Goal: Information Seeking & Learning: Check status

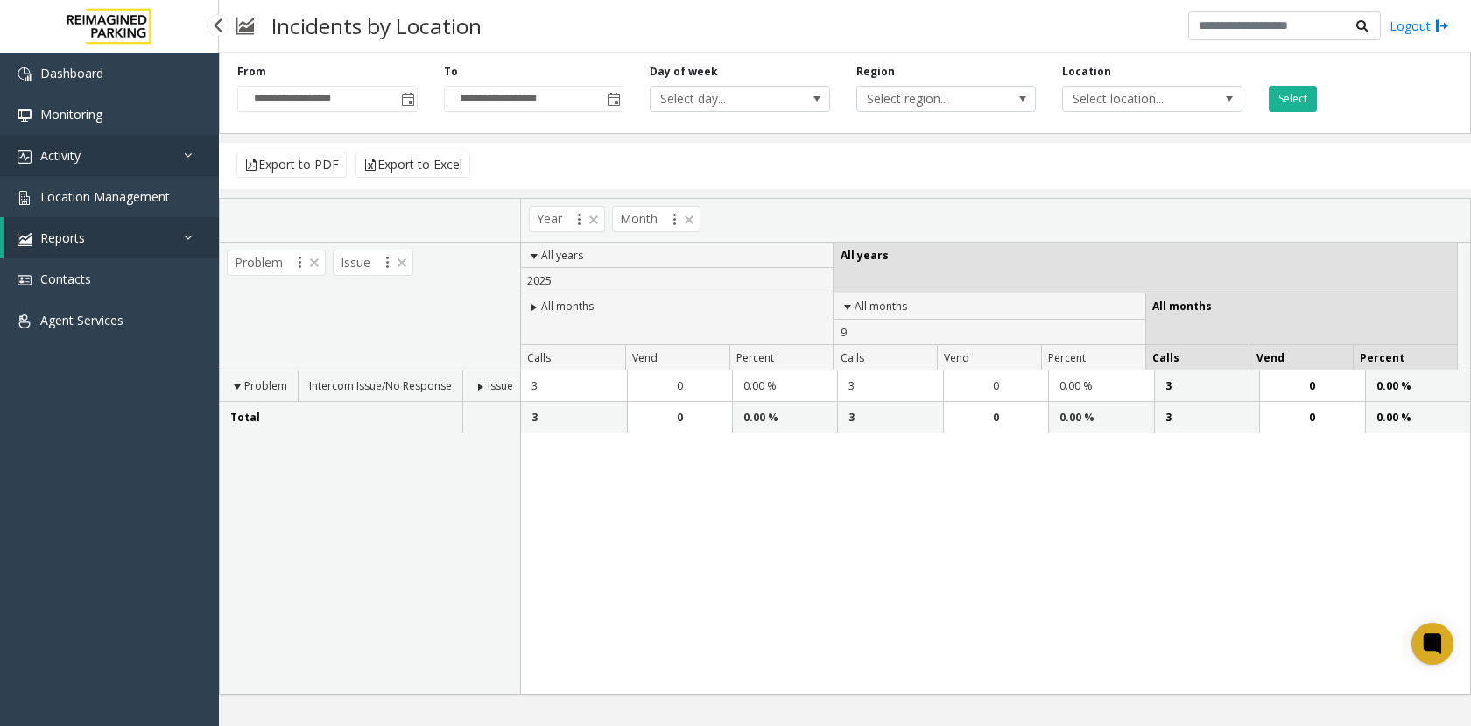
click at [45, 141] on link "Activity" at bounding box center [109, 155] width 219 height 41
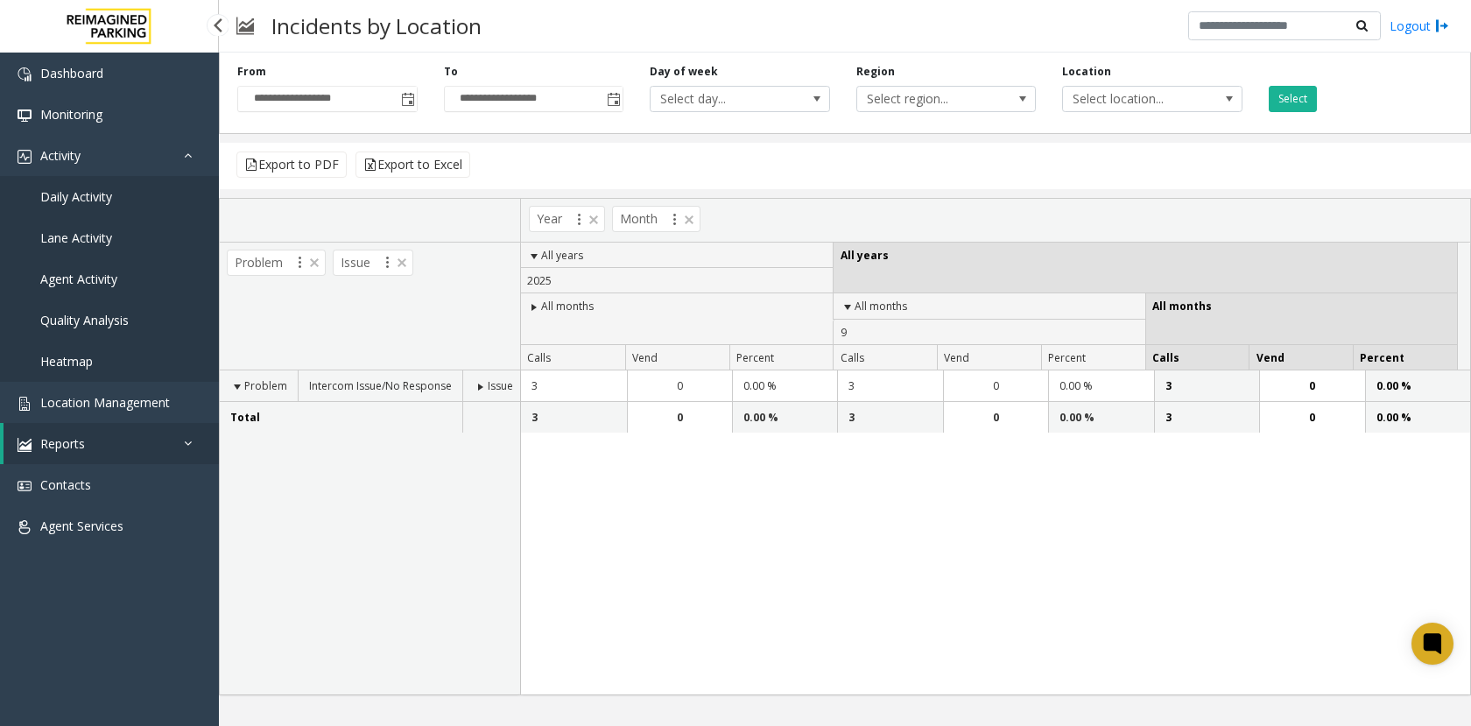
click at [71, 193] on span "Daily Activity" at bounding box center [76, 196] width 72 height 17
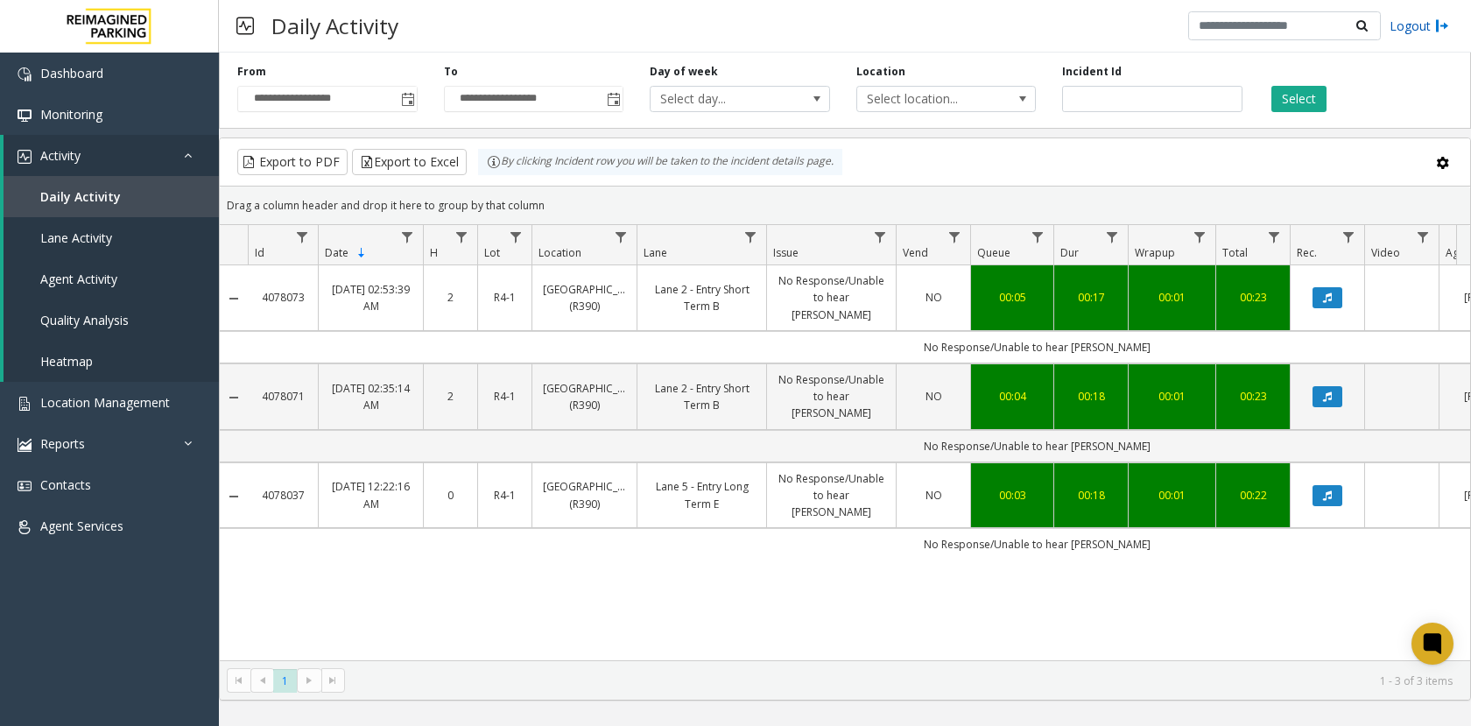
click at [1434, 25] on link "Logout" at bounding box center [1419, 26] width 60 height 18
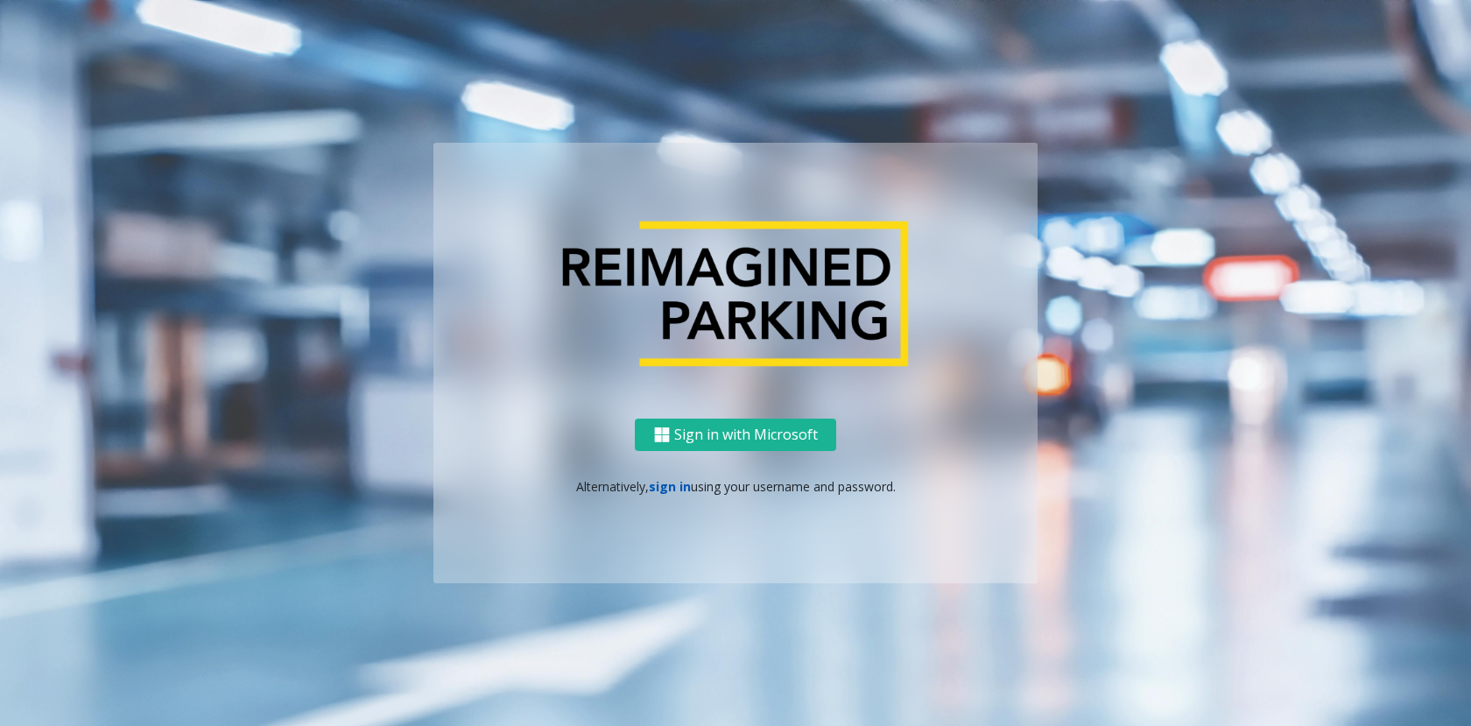
click at [664, 482] on link "sign in" at bounding box center [670, 486] width 42 height 17
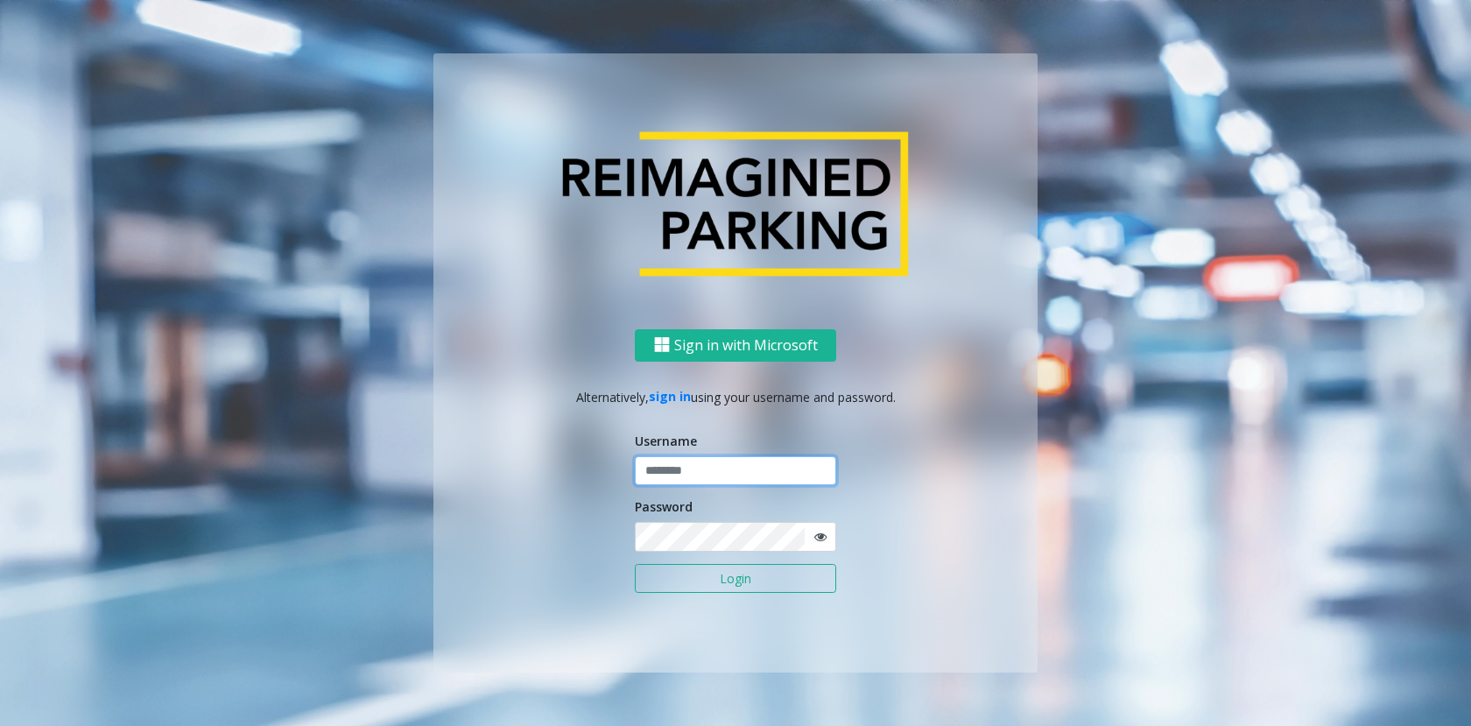
click at [759, 472] on input "text" at bounding box center [735, 471] width 201 height 30
type input "******"
click at [635, 564] on button "Login" at bounding box center [735, 579] width 201 height 30
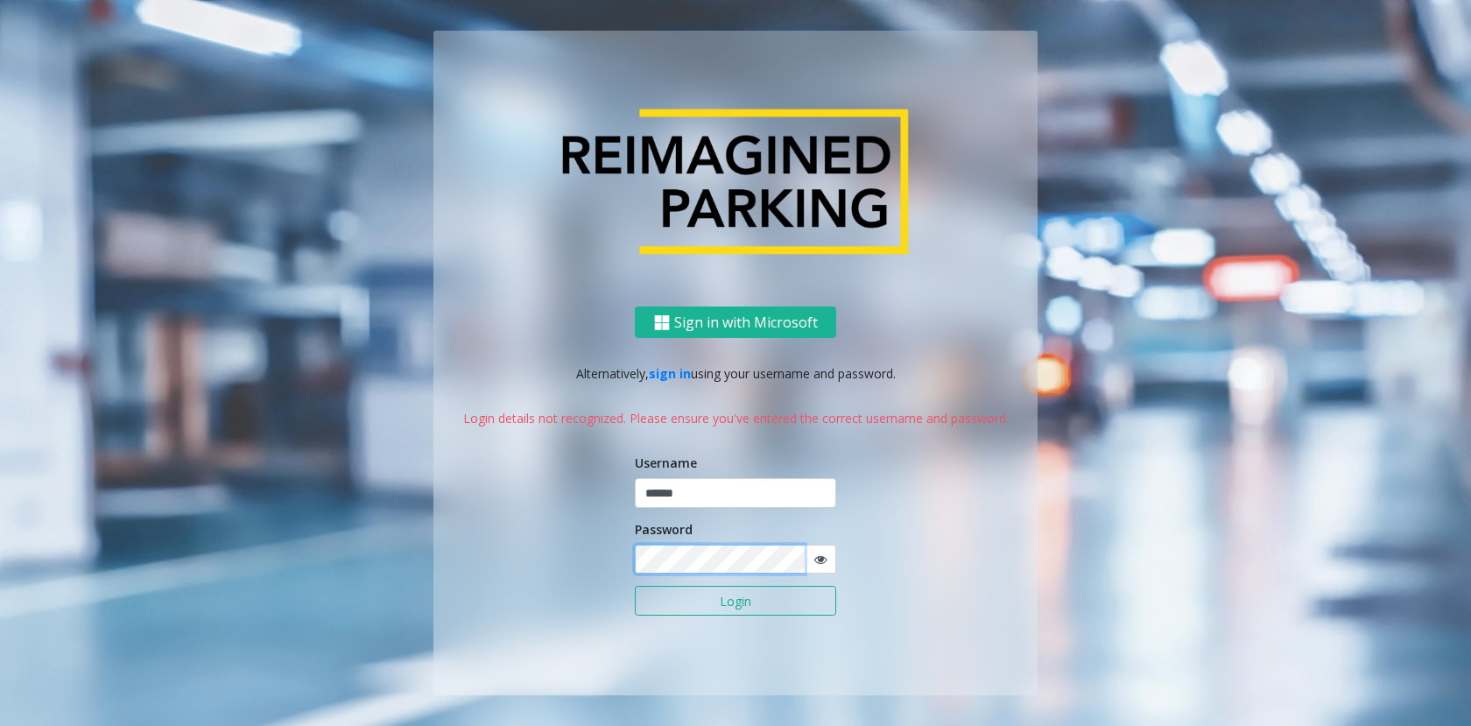
click at [635, 586] on button "Login" at bounding box center [735, 601] width 201 height 30
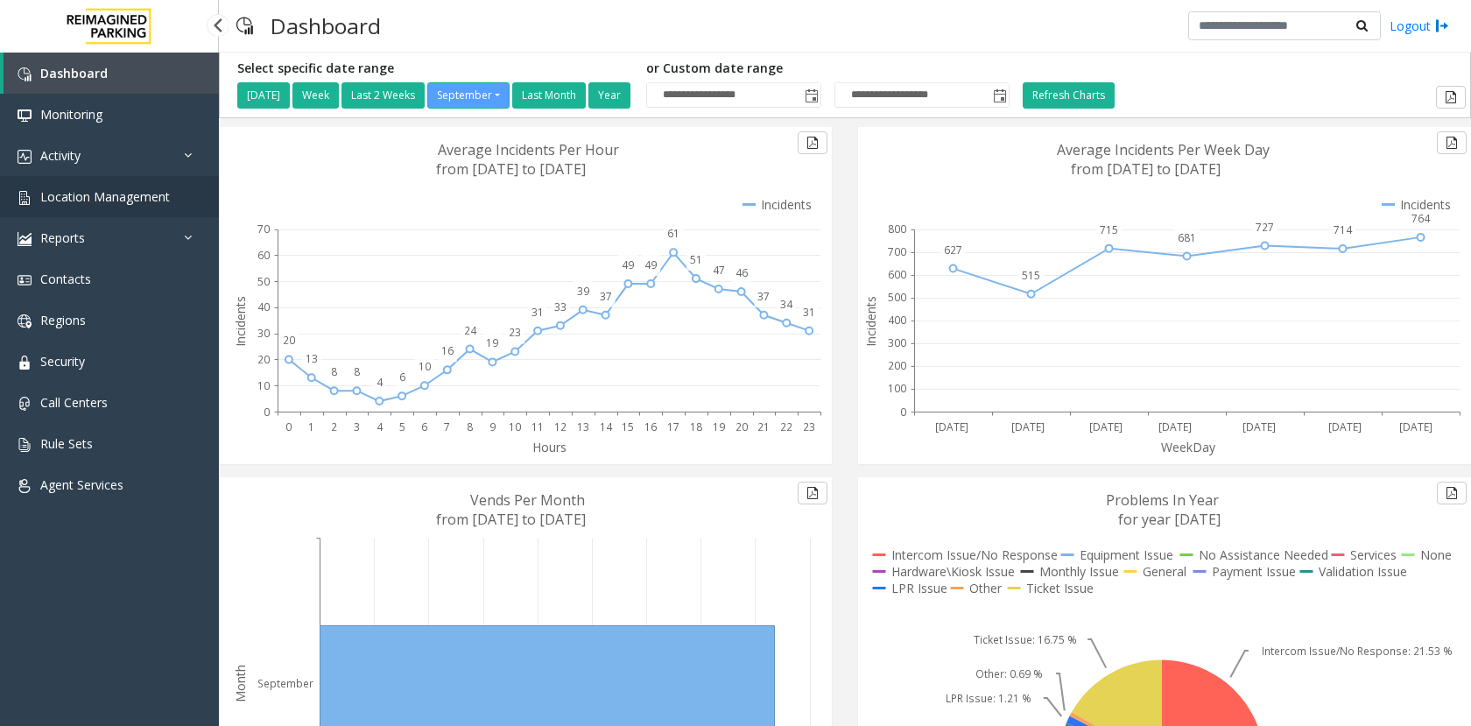
click at [91, 188] on span "Location Management" at bounding box center [105, 196] width 130 height 17
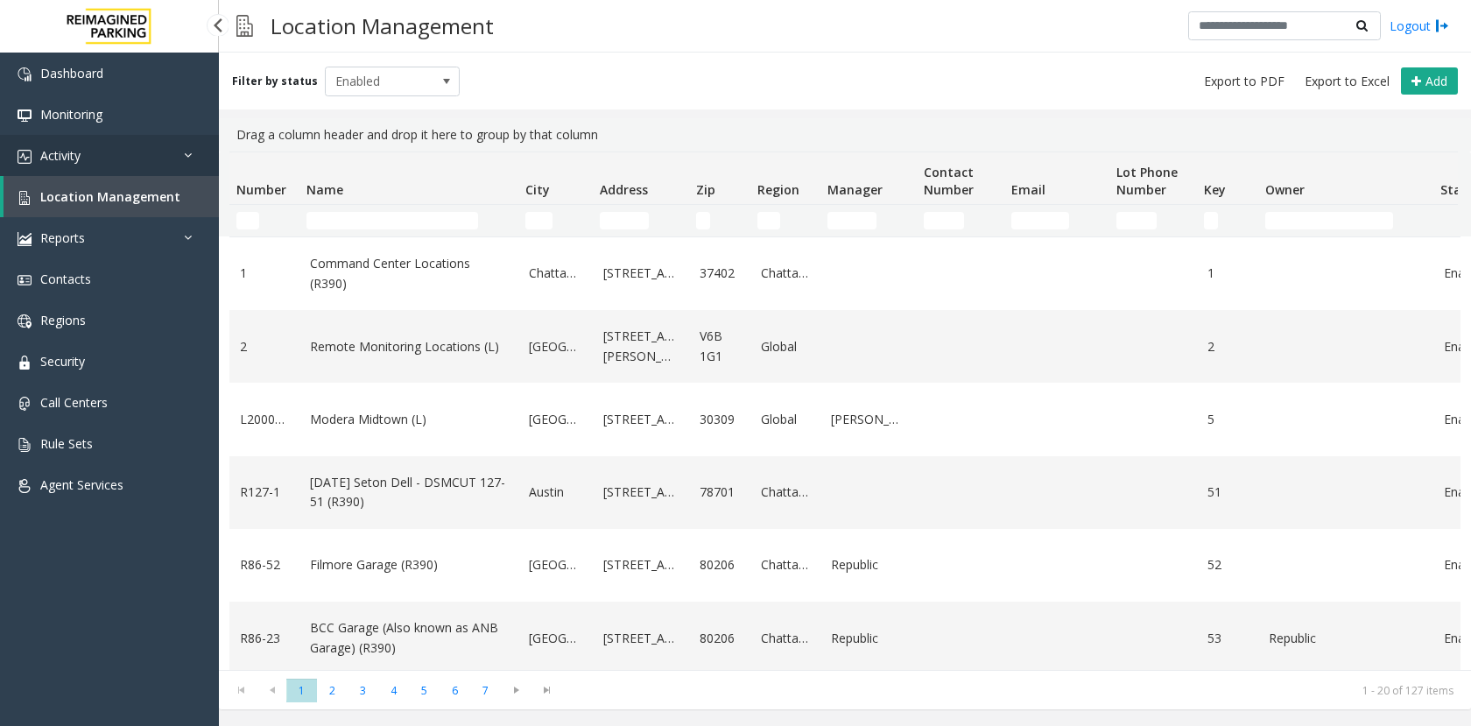
click at [83, 169] on link "Activity" at bounding box center [109, 155] width 219 height 41
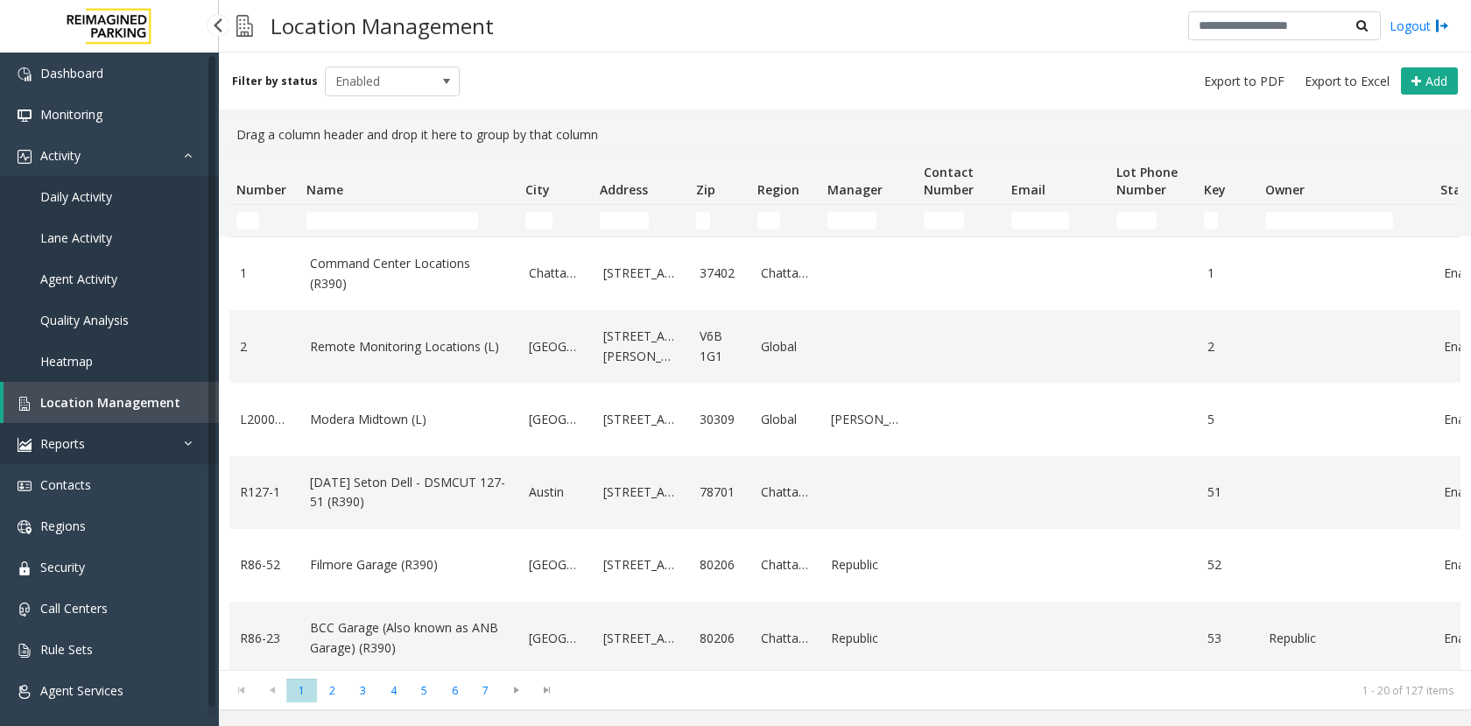
click at [64, 427] on link "Reports" at bounding box center [109, 443] width 219 height 41
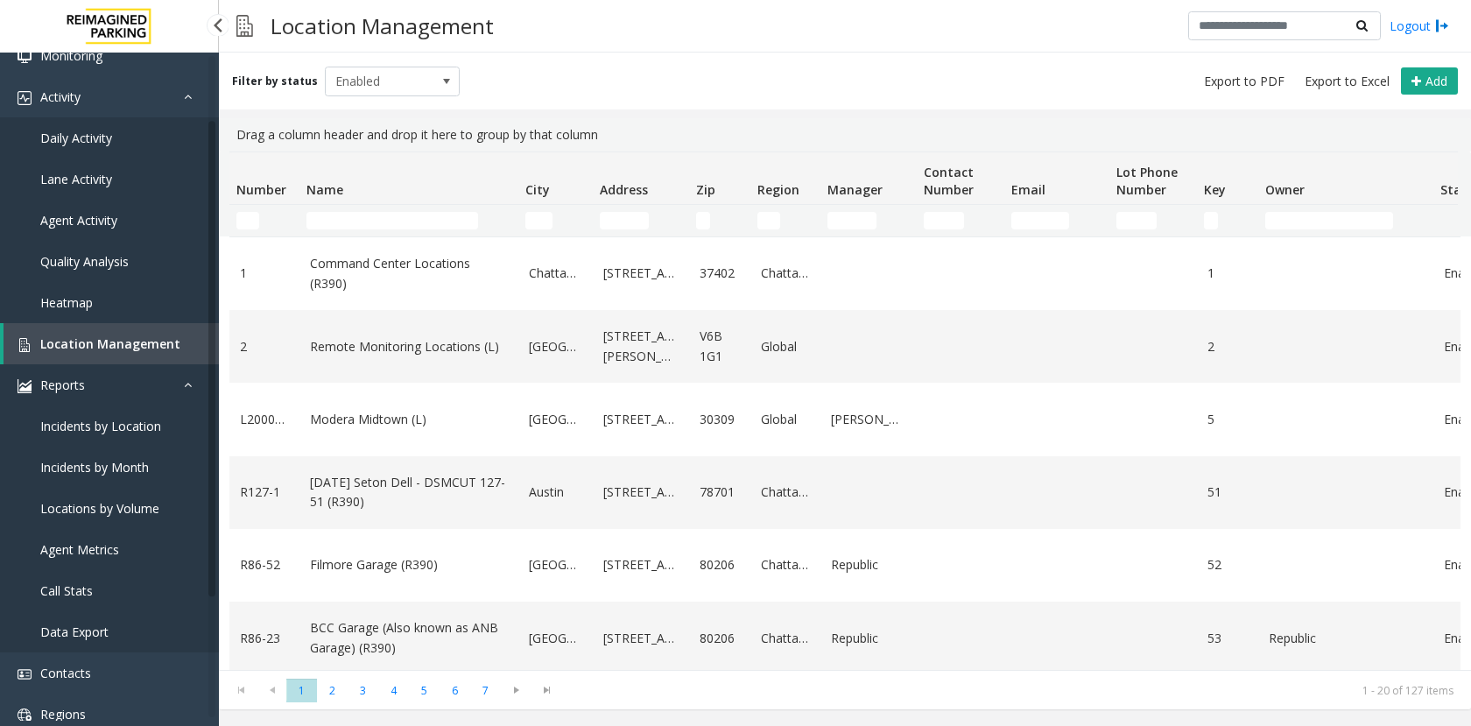
scroll to position [88, 0]
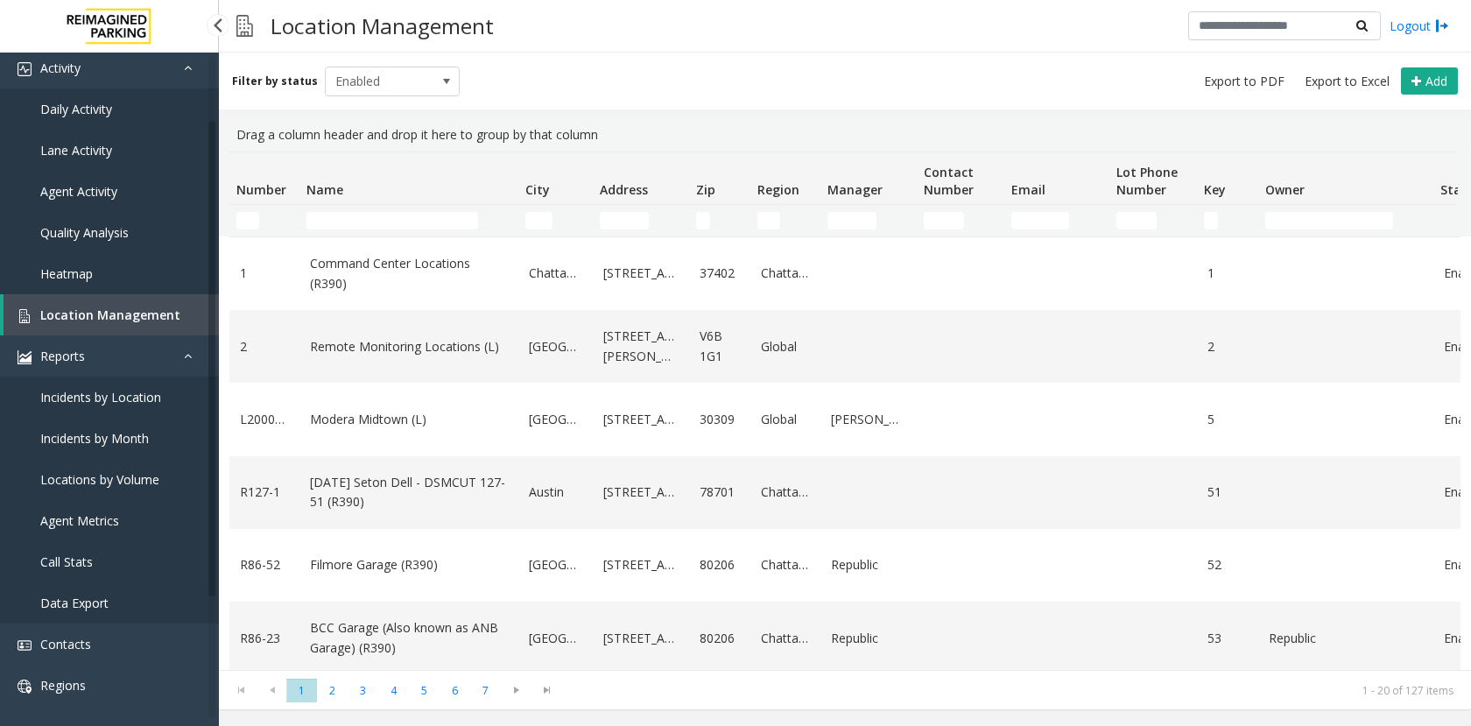
click at [95, 472] on span "Locations by Volume" at bounding box center [99, 479] width 119 height 17
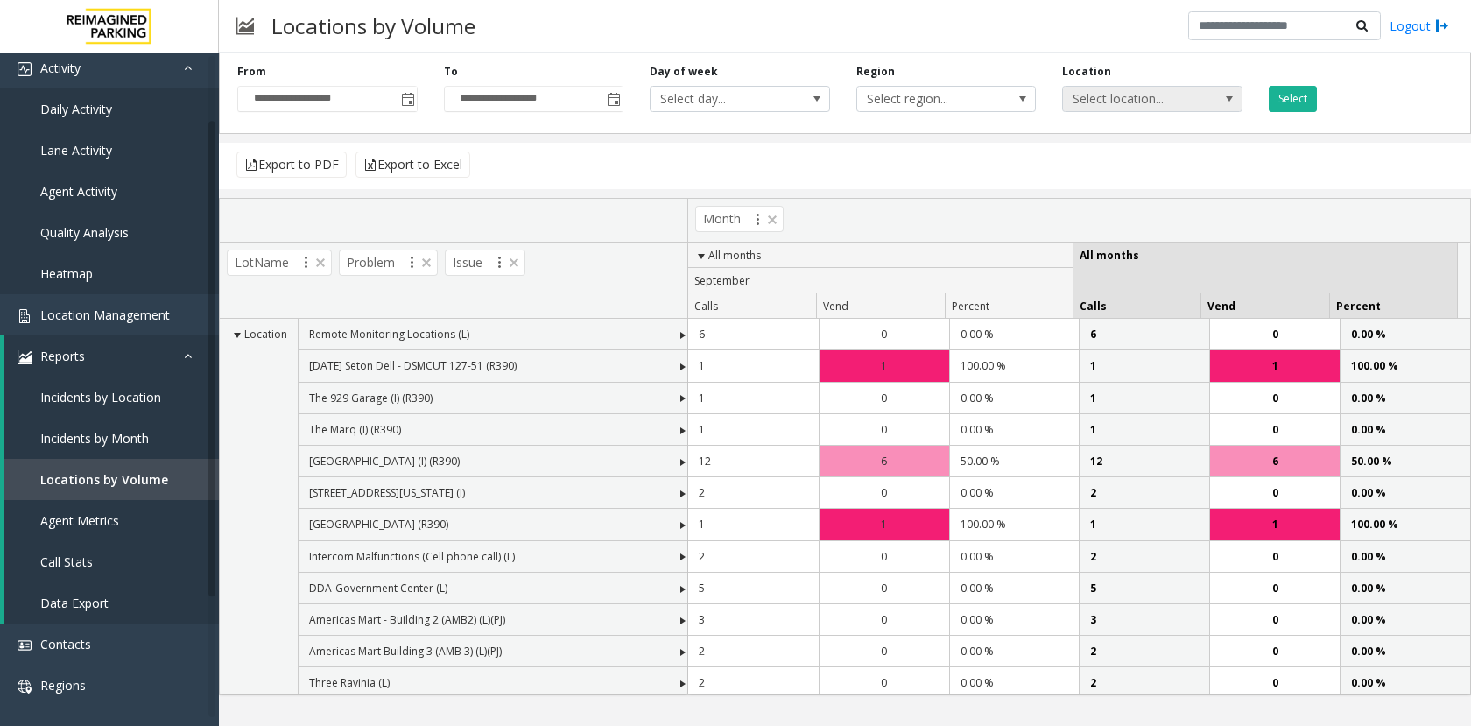
click at [1137, 93] on span "Select location..." at bounding box center [1134, 99] width 143 height 25
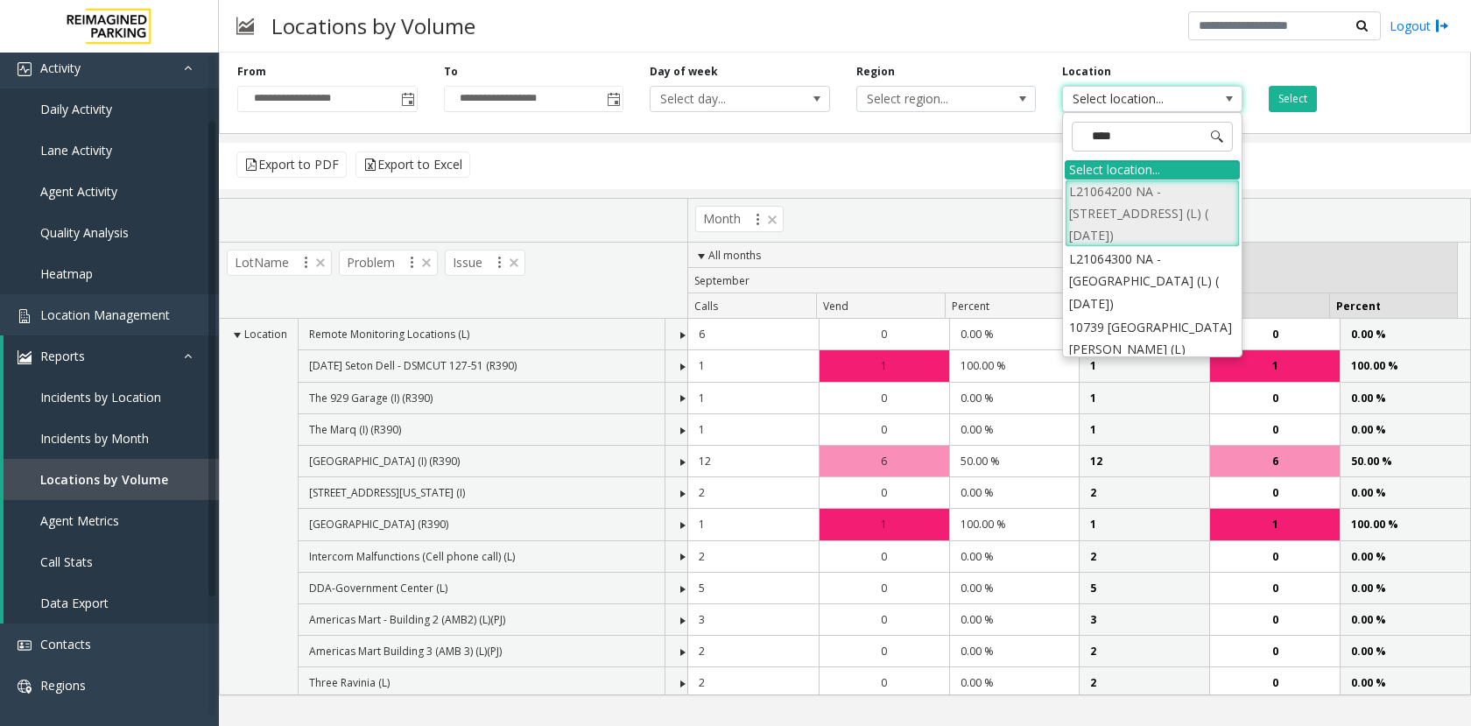
type input "*****"
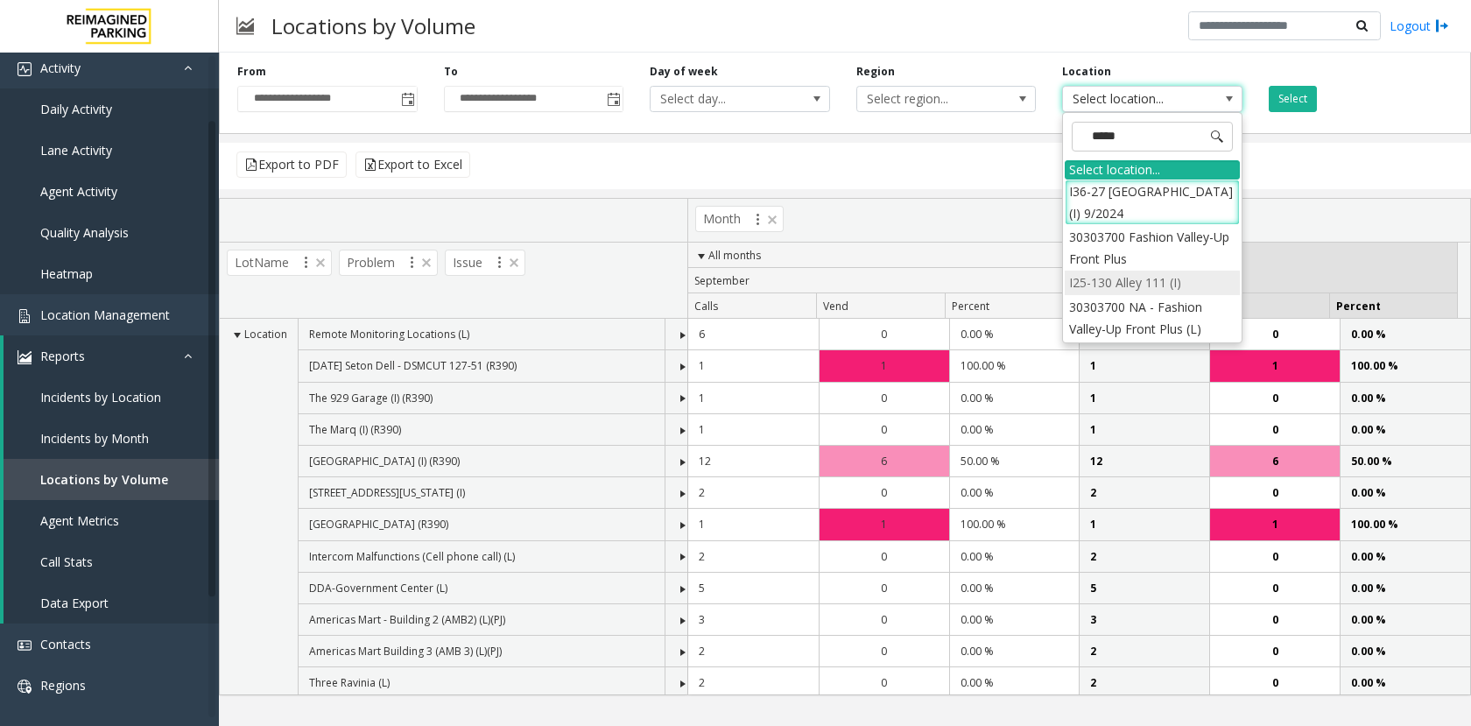
drag, startPoint x: 1145, startPoint y: 298, endPoint x: 1145, endPoint y: 284, distance: 14.0
click at [1145, 284] on ul "I36-27 [GEOGRAPHIC_DATA] (I) 9/2024 30303700 [GEOGRAPHIC_DATA]-Up Front Plus I2…" at bounding box center [1151, 259] width 175 height 161
click at [1145, 284] on li "I25-130 Alley 111 (I)" at bounding box center [1151, 282] width 175 height 24
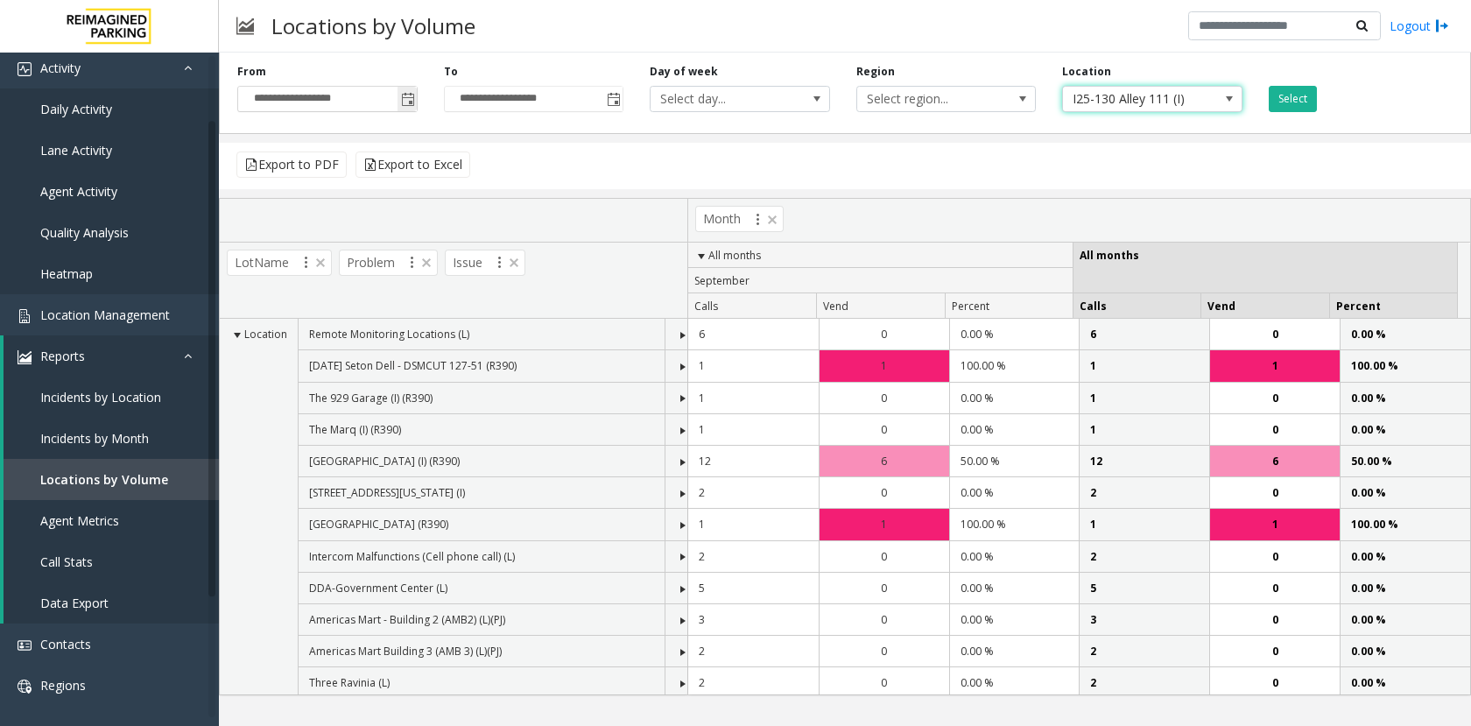
click at [408, 95] on span "Toggle popup" at bounding box center [408, 100] width 14 height 14
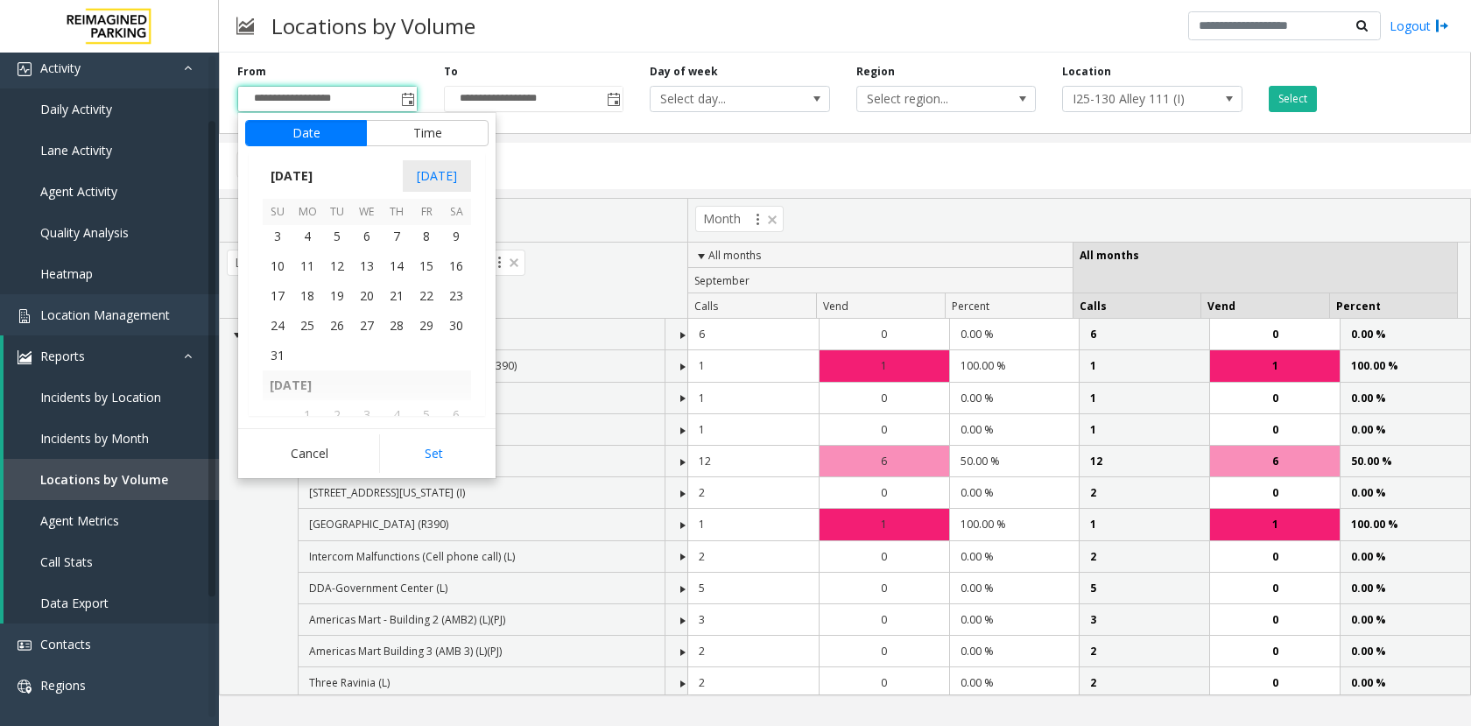
scroll to position [313893, 0]
click at [428, 295] on span "1" at bounding box center [426, 294] width 30 height 30
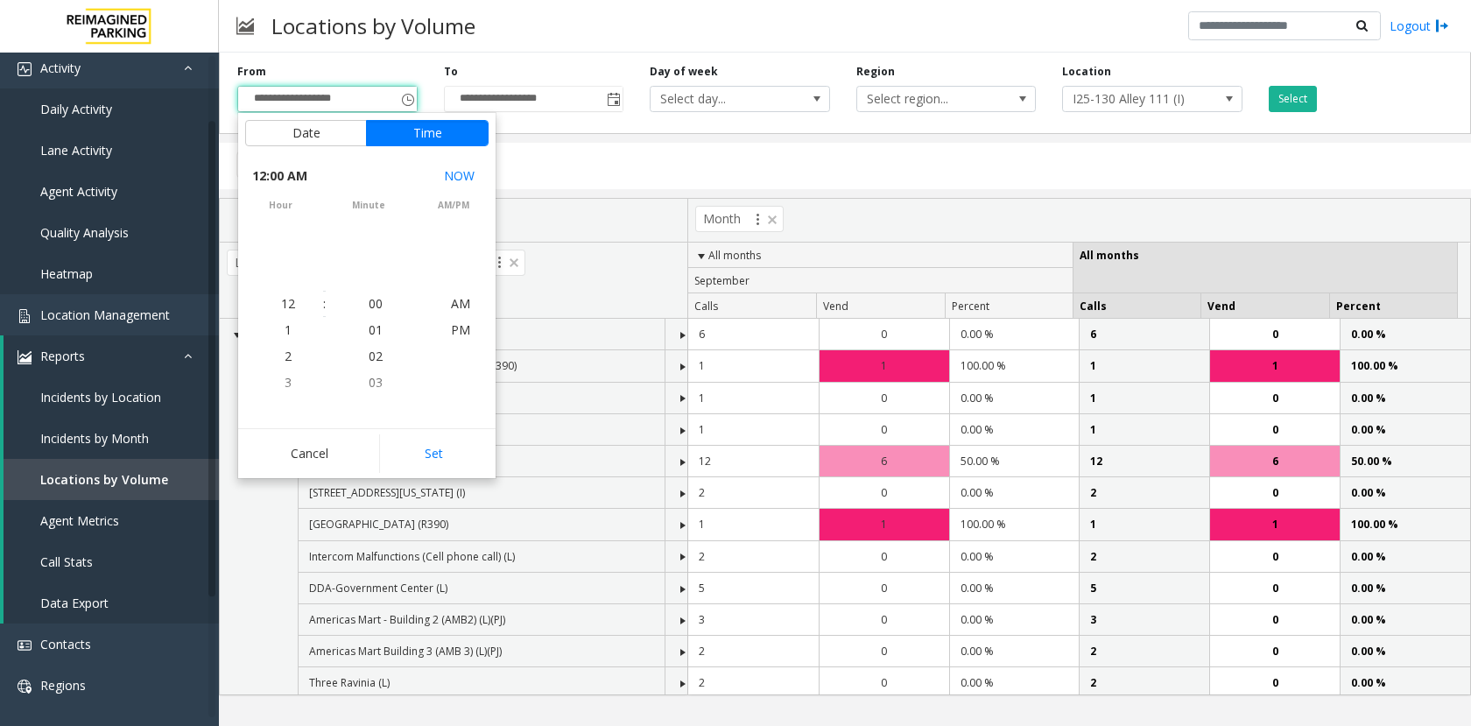
scroll to position [313948, 0]
click at [431, 458] on button "Set" at bounding box center [434, 453] width 110 height 39
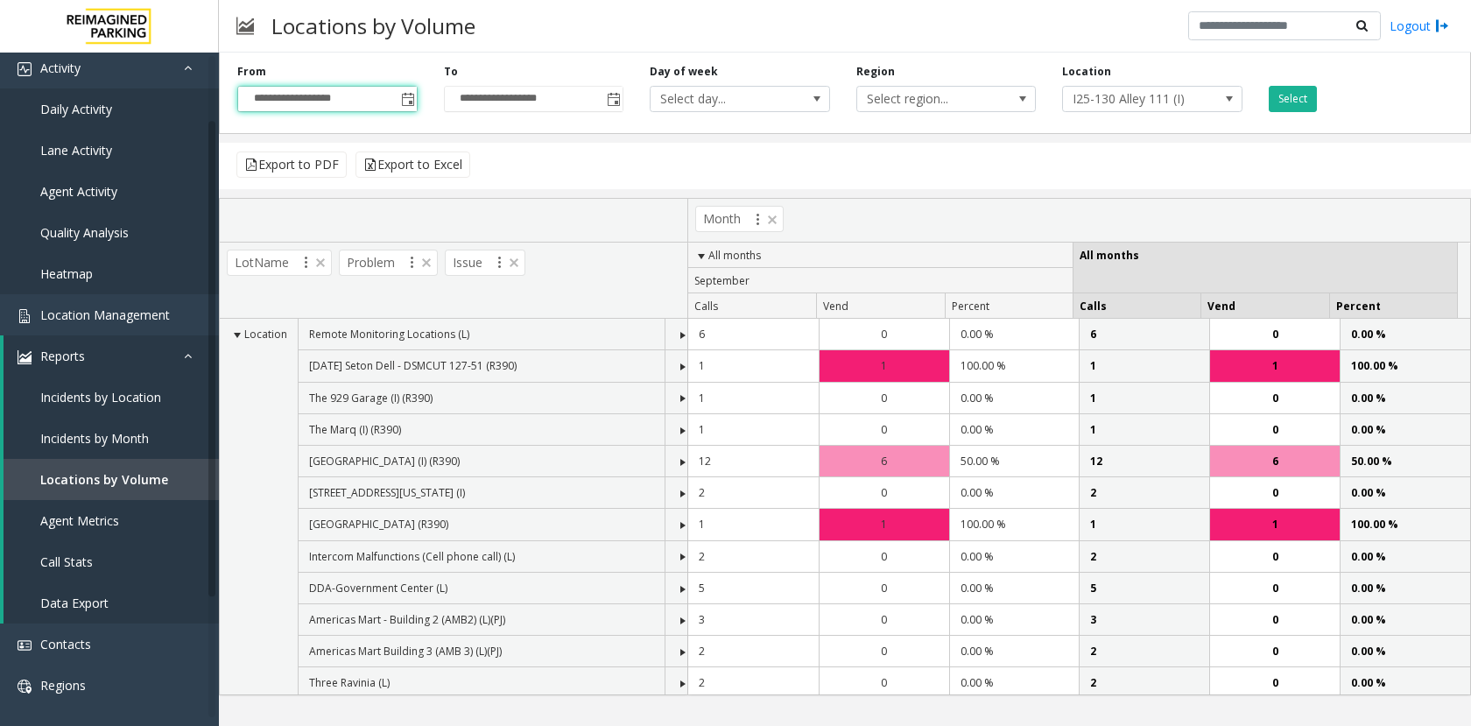
type input "**********"
click at [606, 104] on span "Toggle popup" at bounding box center [612, 99] width 19 height 28
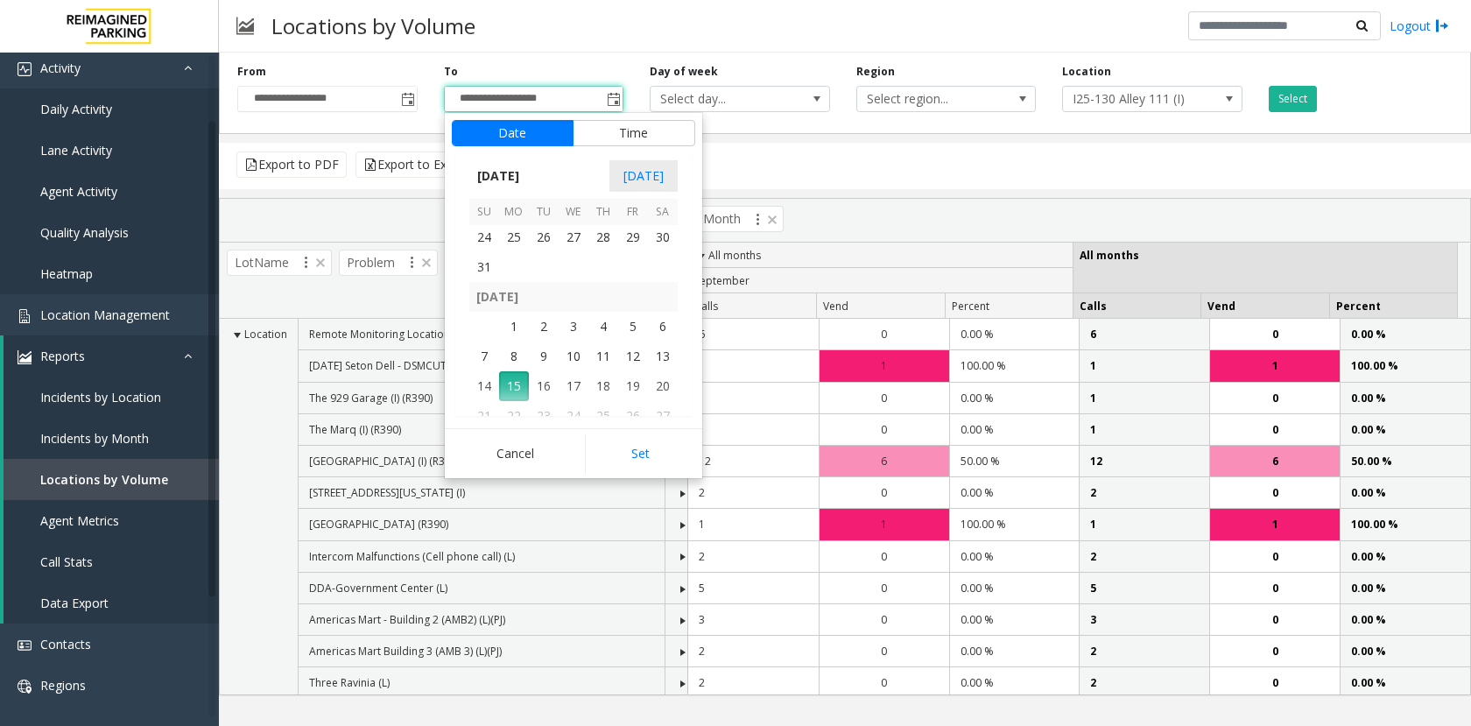
scroll to position [314068, 0]
click at [493, 267] on span "31" at bounding box center [484, 268] width 30 height 30
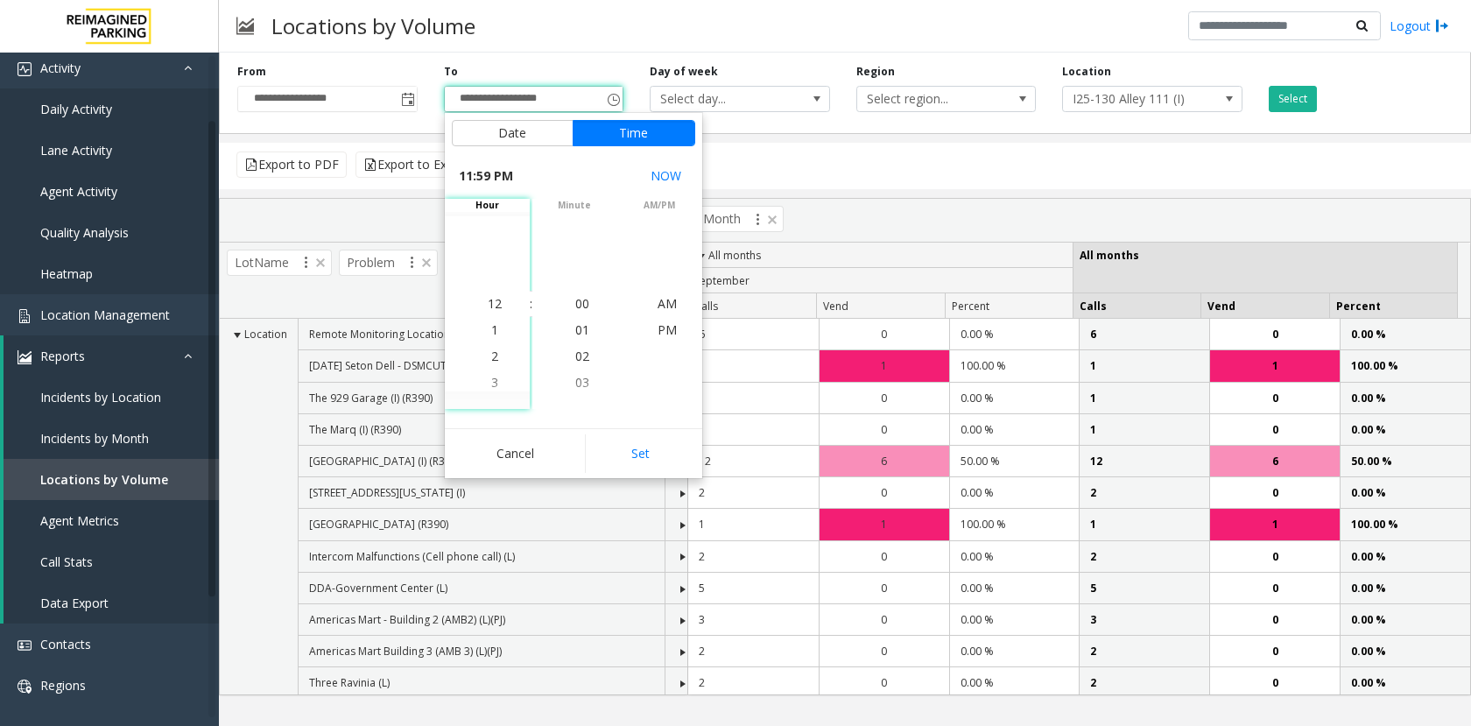
scroll to position [26, 0]
drag, startPoint x: 630, startPoint y: 439, endPoint x: 639, endPoint y: 418, distance: 22.8
click at [632, 439] on button "Set" at bounding box center [640, 453] width 110 height 39
type input "**********"
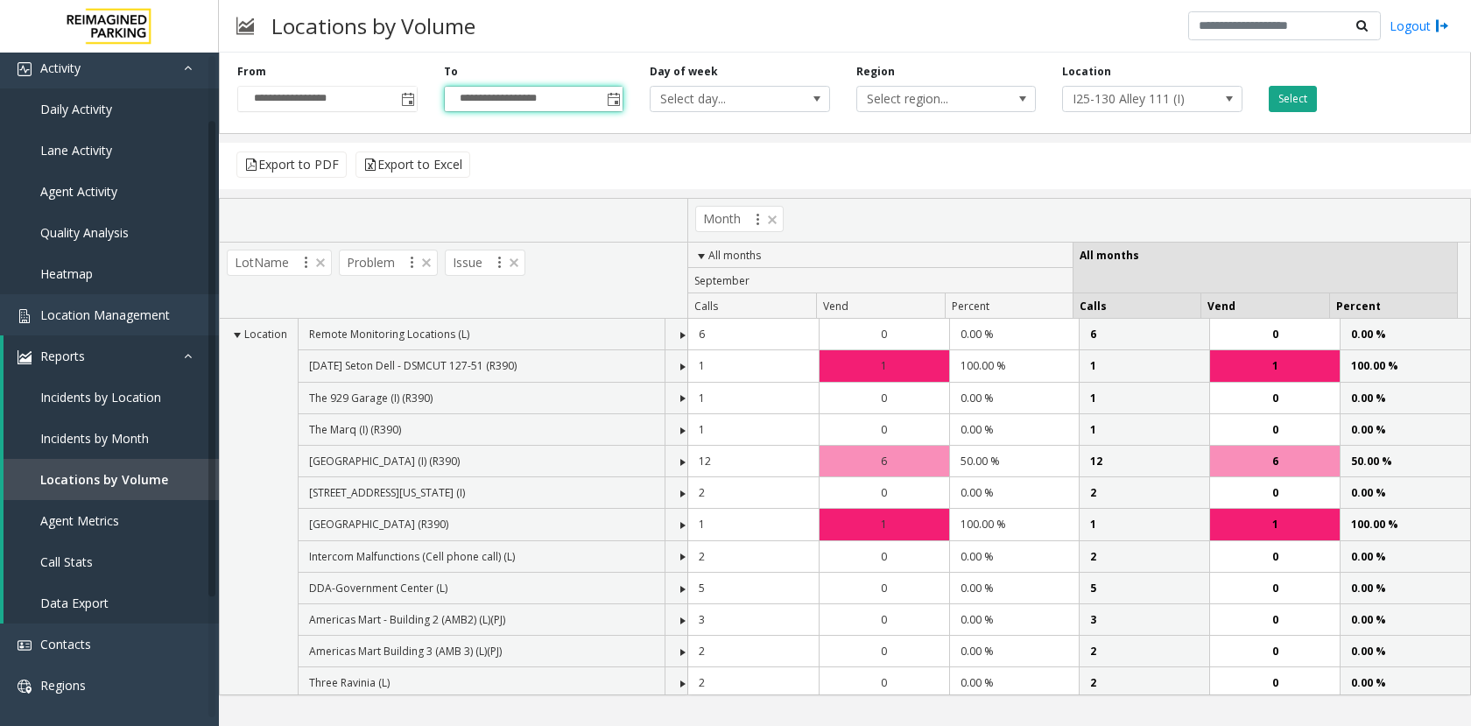
click at [1295, 97] on button "Select" at bounding box center [1292, 99] width 48 height 26
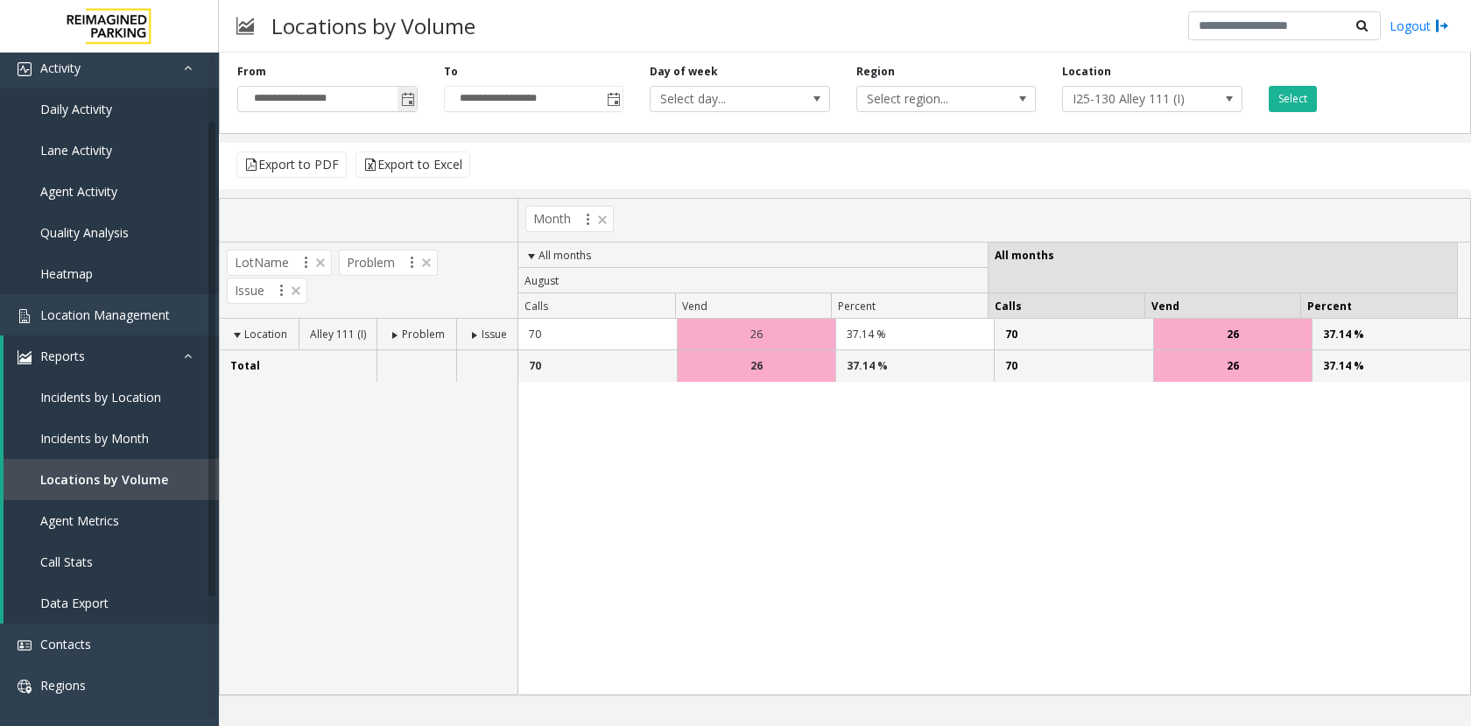
click at [411, 97] on span "Toggle popup" at bounding box center [408, 100] width 14 height 14
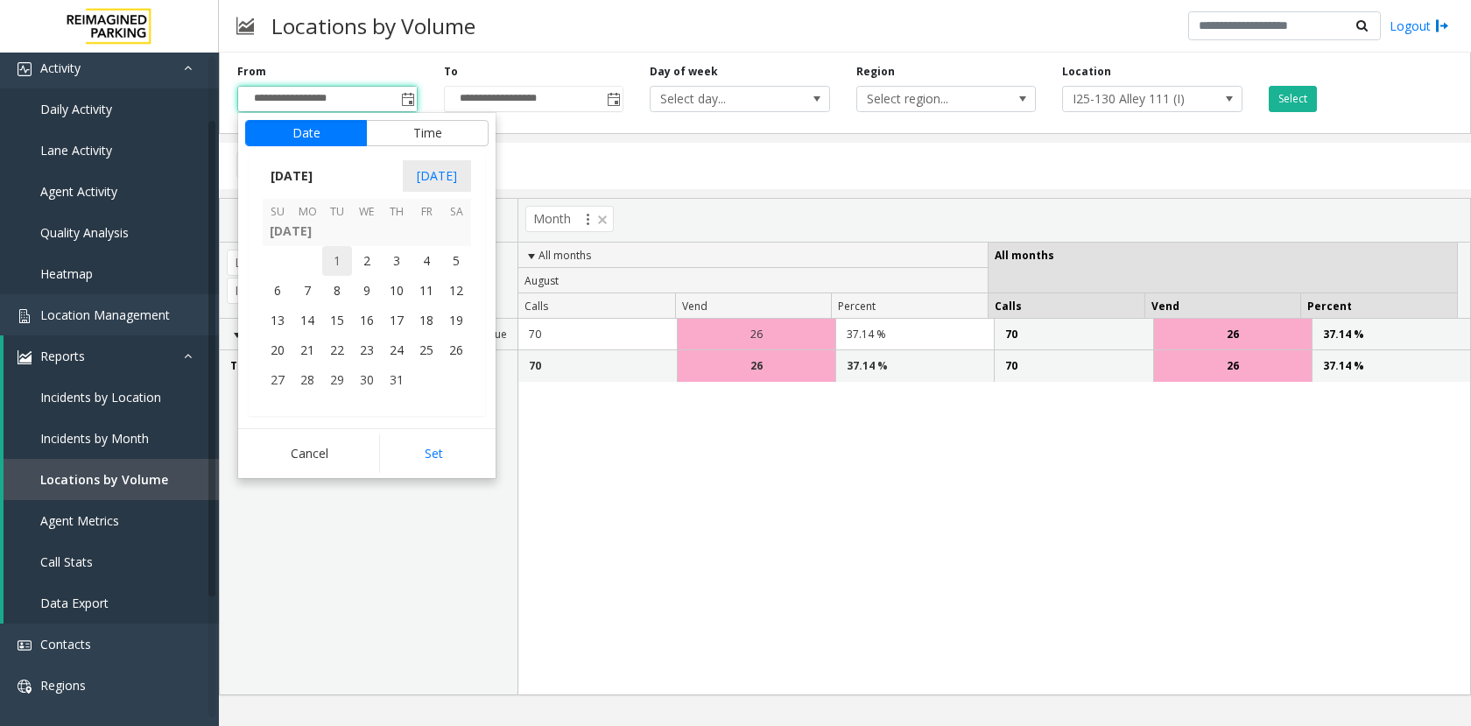
click at [342, 263] on span "1" at bounding box center [337, 261] width 30 height 30
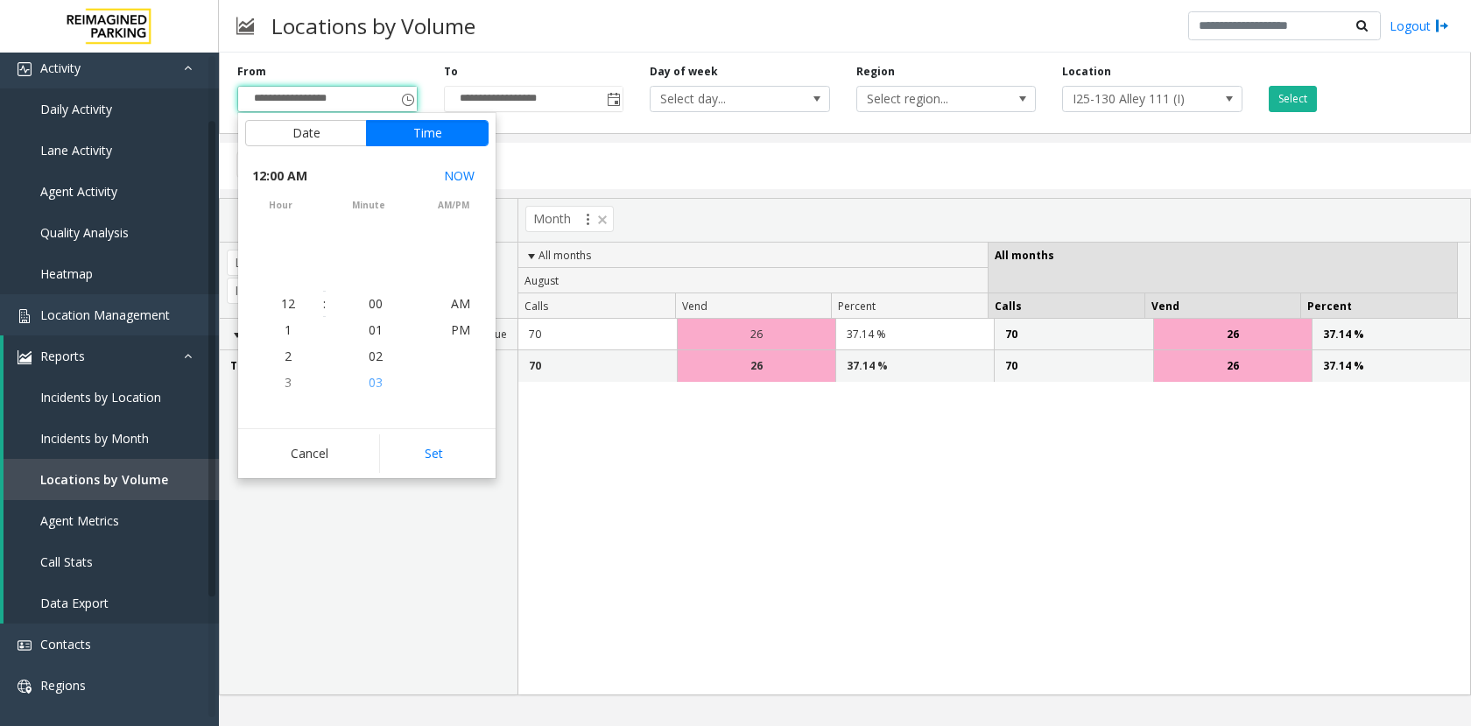
scroll to position [313739, 0]
drag, startPoint x: 424, startPoint y: 446, endPoint x: 471, endPoint y: 357, distance: 101.0
click at [425, 446] on button "Set" at bounding box center [434, 453] width 110 height 39
type input "**********"
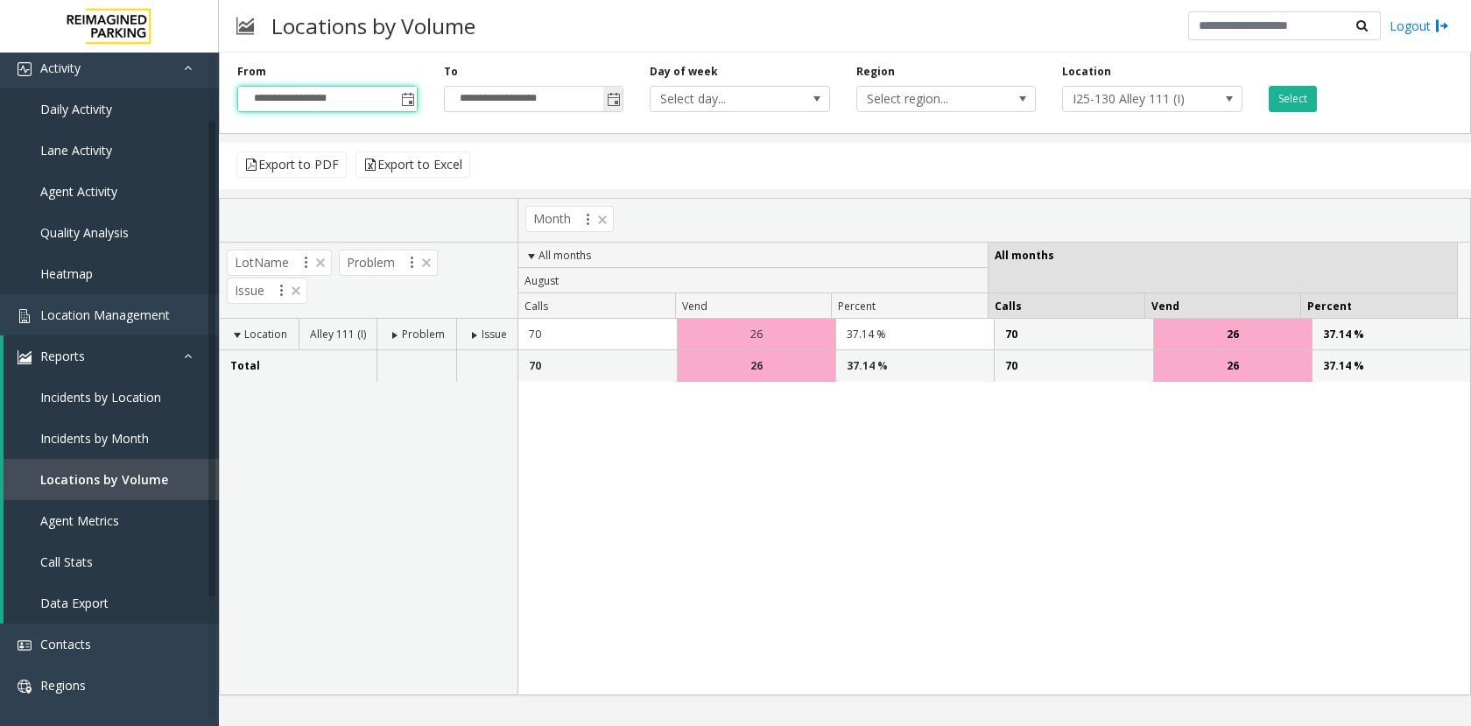
click at [613, 100] on span "Toggle popup" at bounding box center [614, 100] width 14 height 14
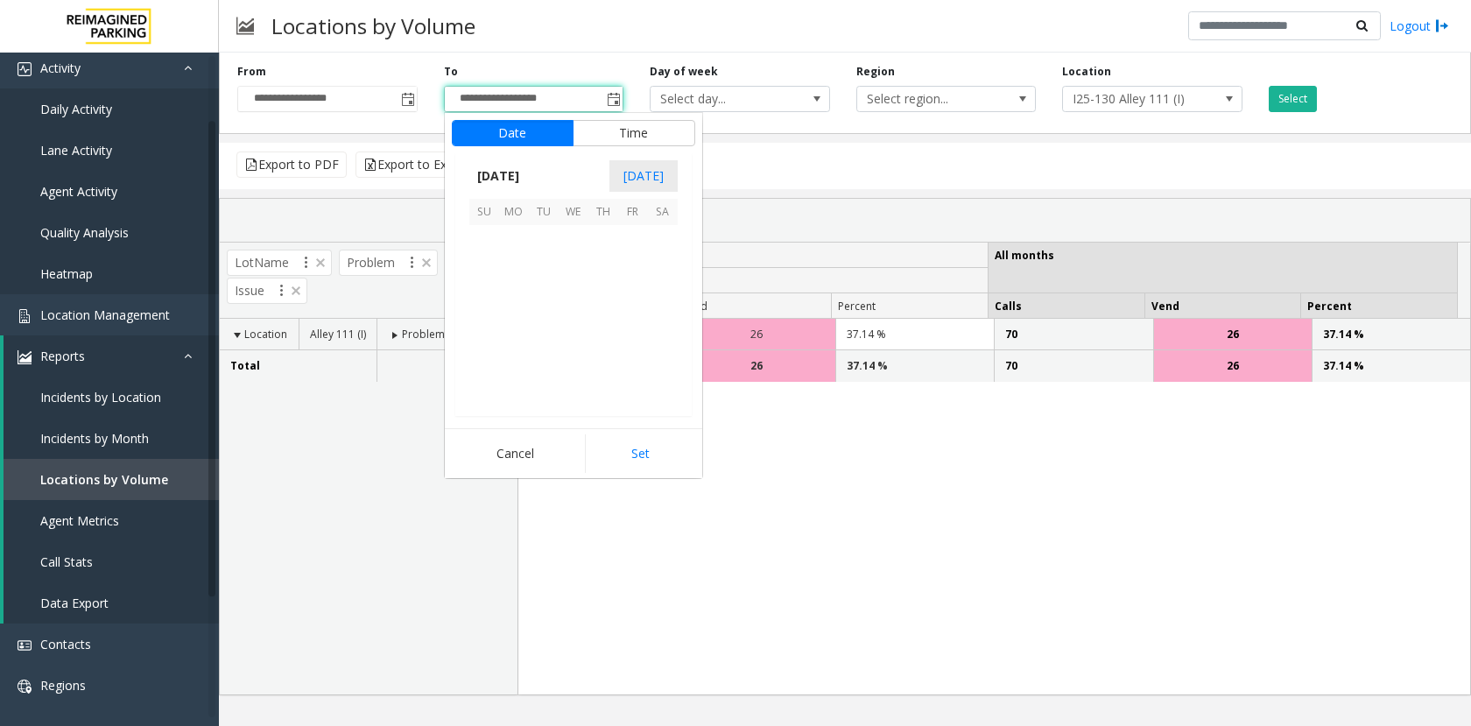
scroll to position [26, 0]
click at [598, 289] on span "31" at bounding box center [603, 292] width 30 height 30
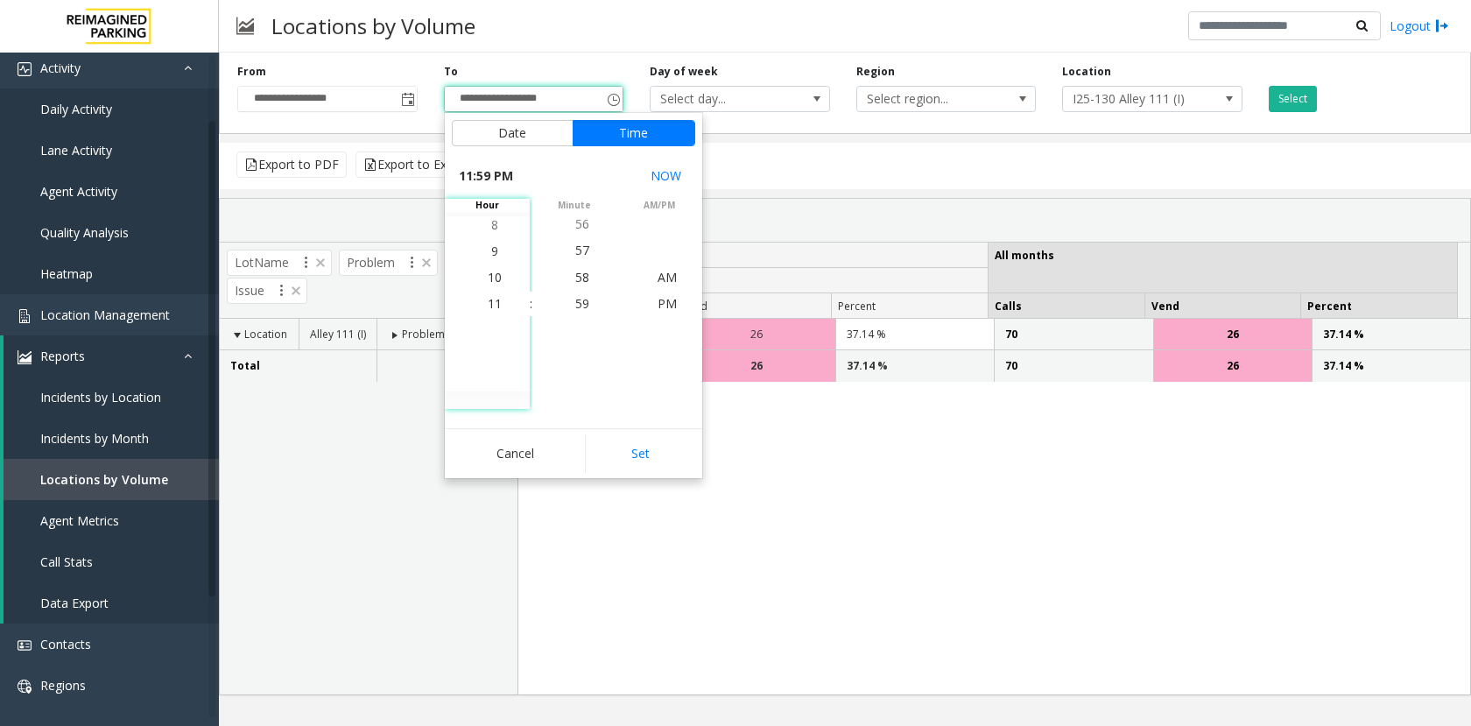
click at [644, 452] on button "Set" at bounding box center [640, 453] width 110 height 39
type input "**********"
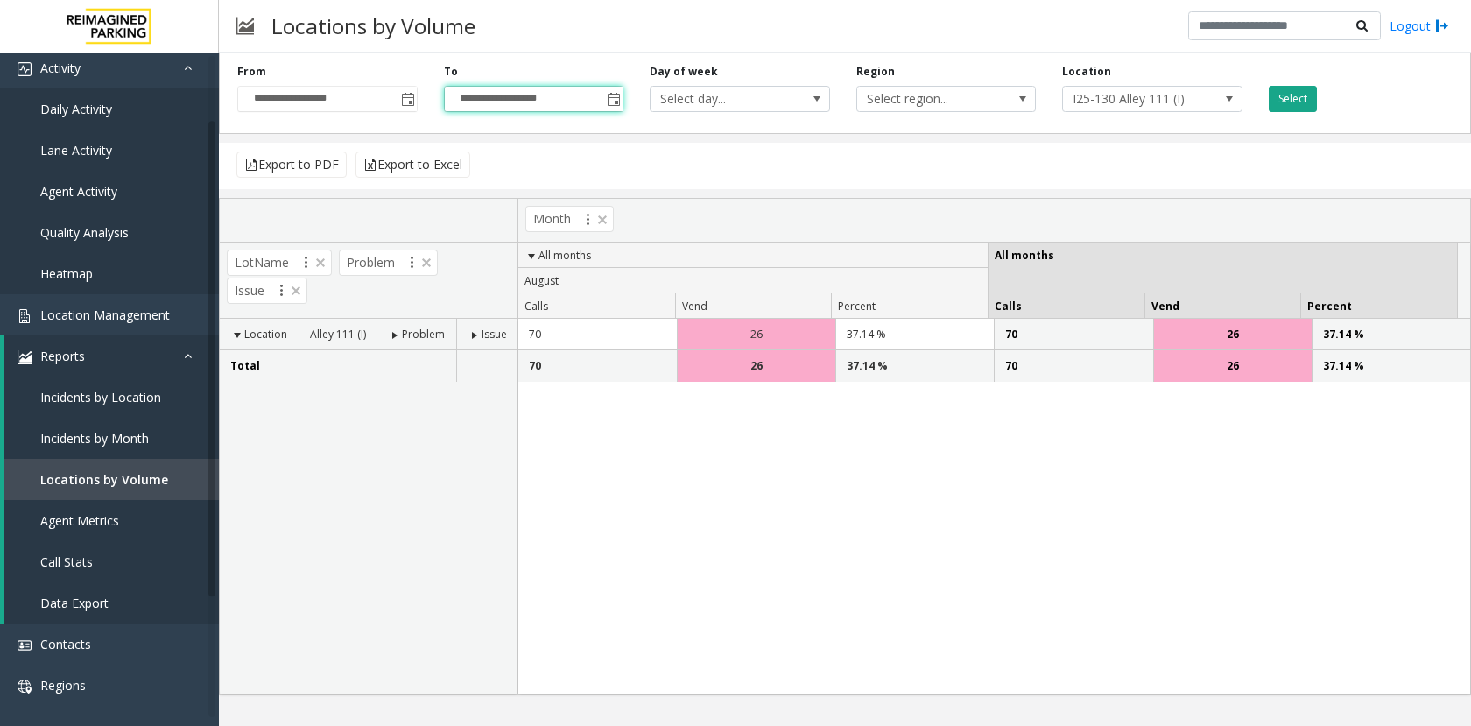
click at [1280, 106] on button "Select" at bounding box center [1292, 99] width 48 height 26
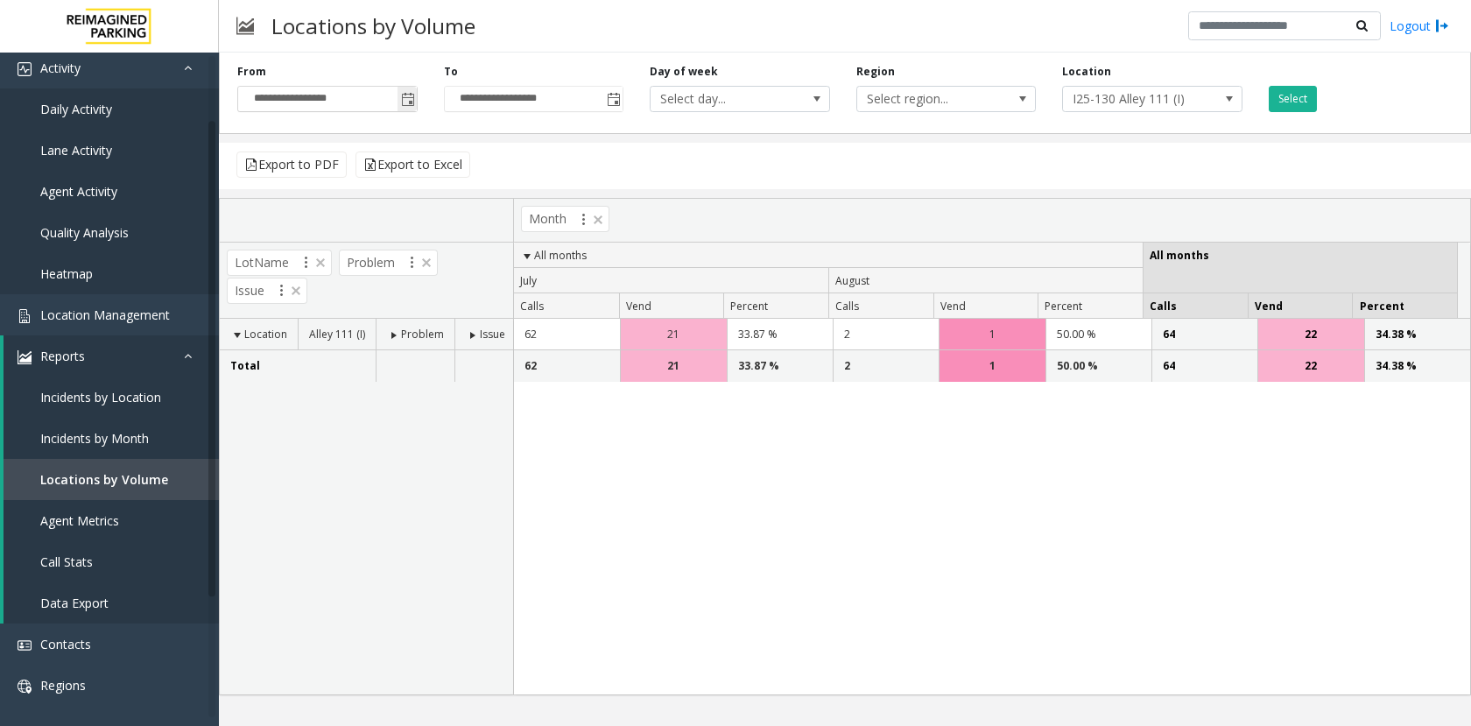
click at [411, 101] on span "Toggle popup" at bounding box center [408, 100] width 14 height 14
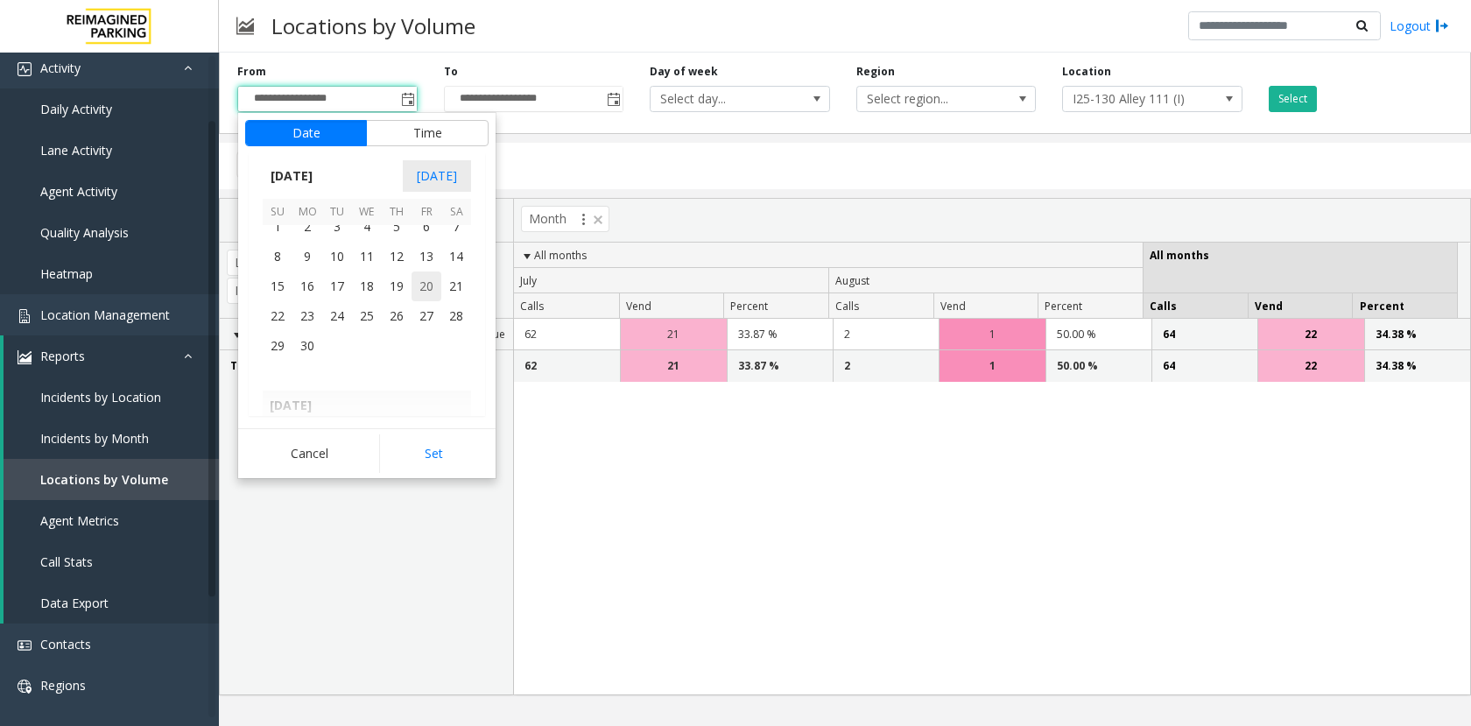
scroll to position [313543, 0]
click at [276, 235] on span "1" at bounding box center [278, 228] width 30 height 30
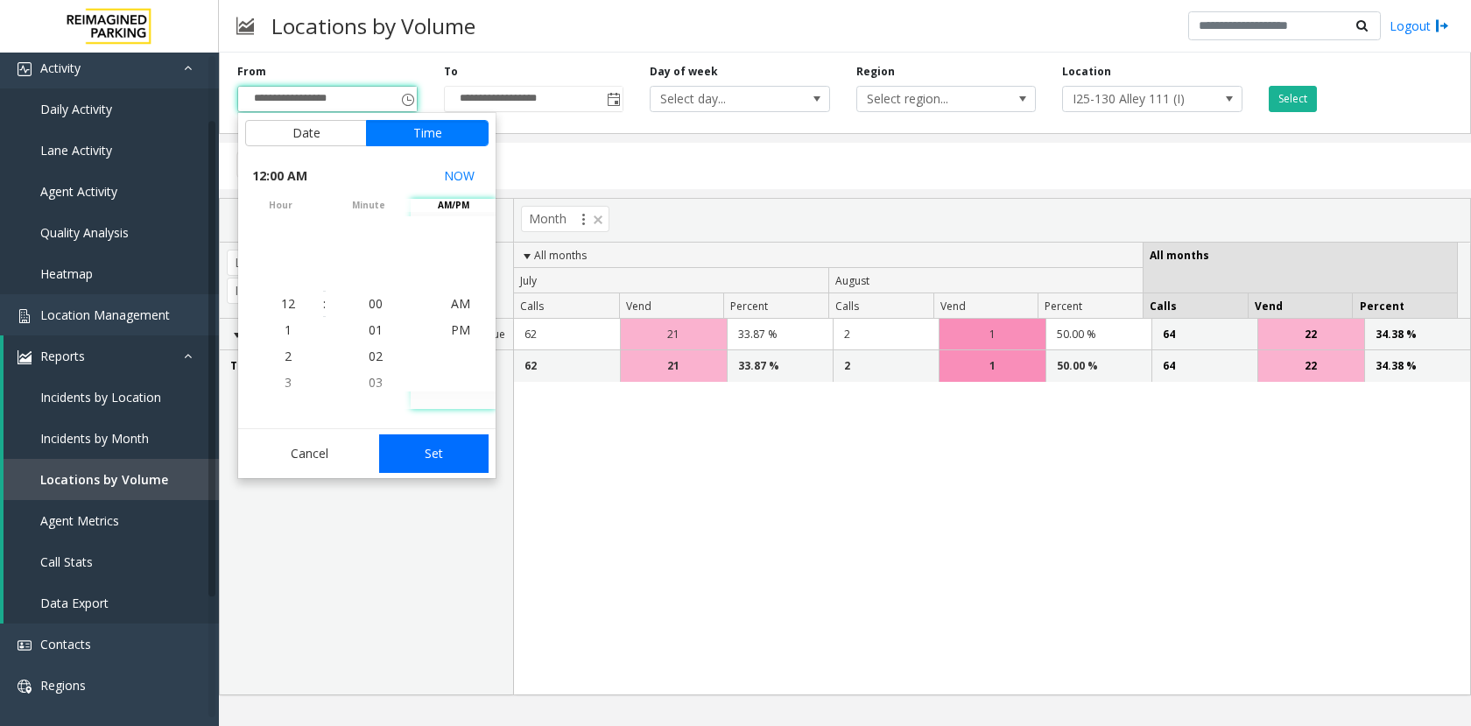
click at [476, 460] on button "Set" at bounding box center [434, 453] width 110 height 39
type input "**********"
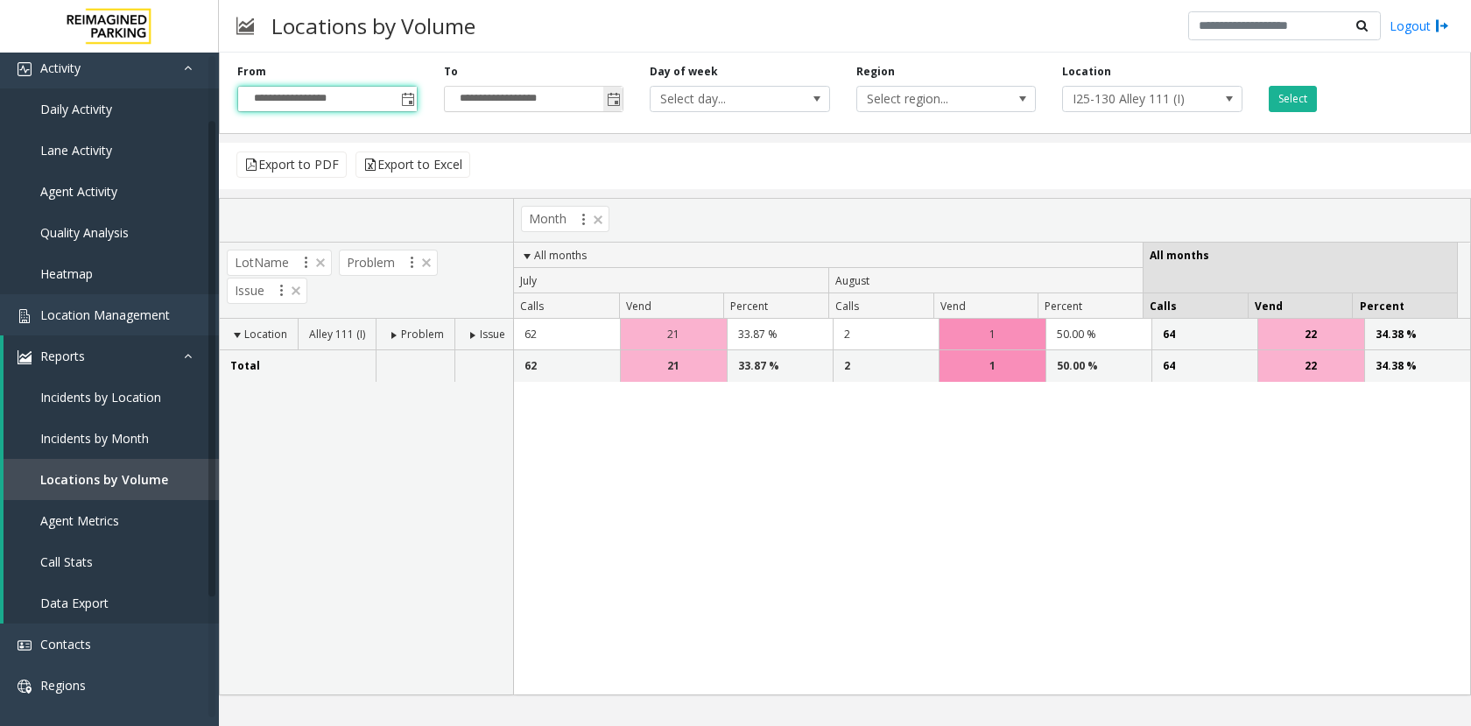
click at [614, 97] on span "Toggle popup" at bounding box center [614, 100] width 14 height 14
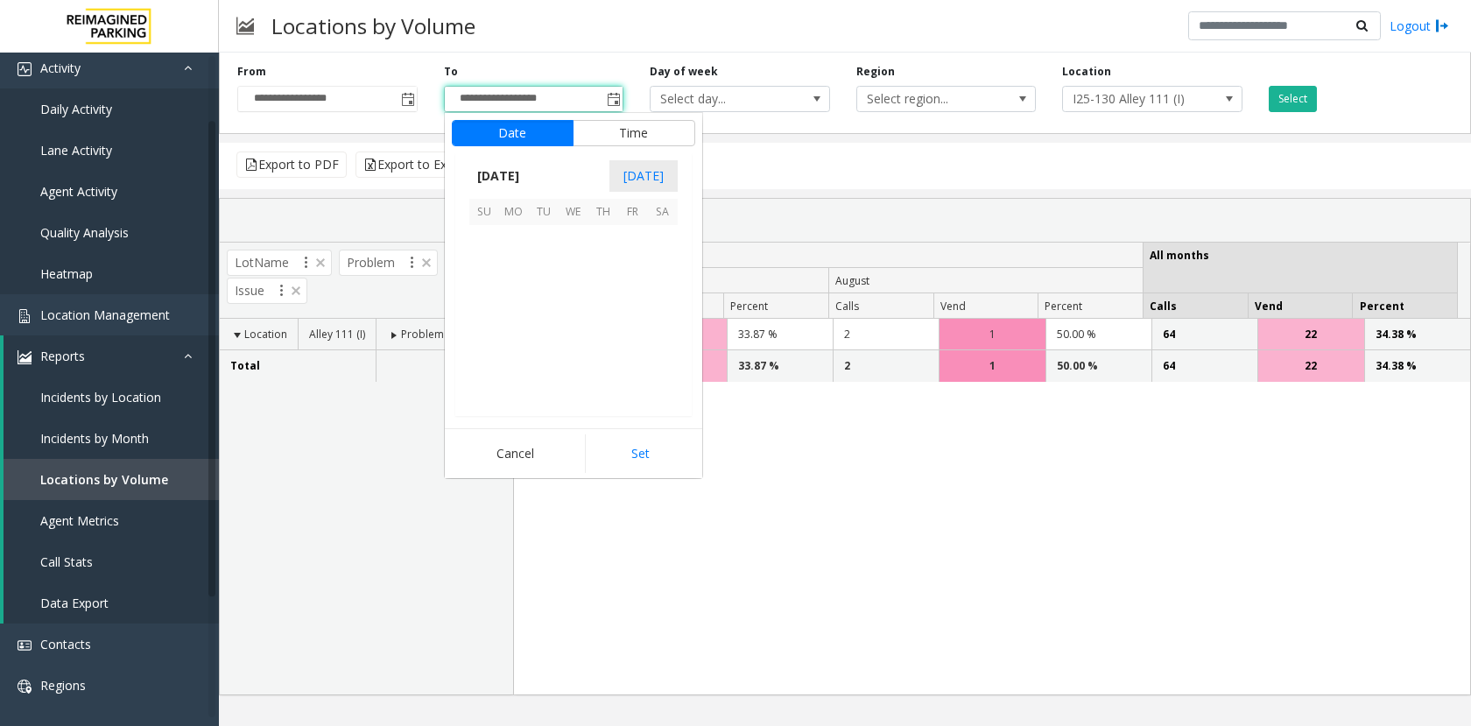
scroll to position [26, 0]
click at [511, 262] on span "30" at bounding box center [514, 259] width 30 height 30
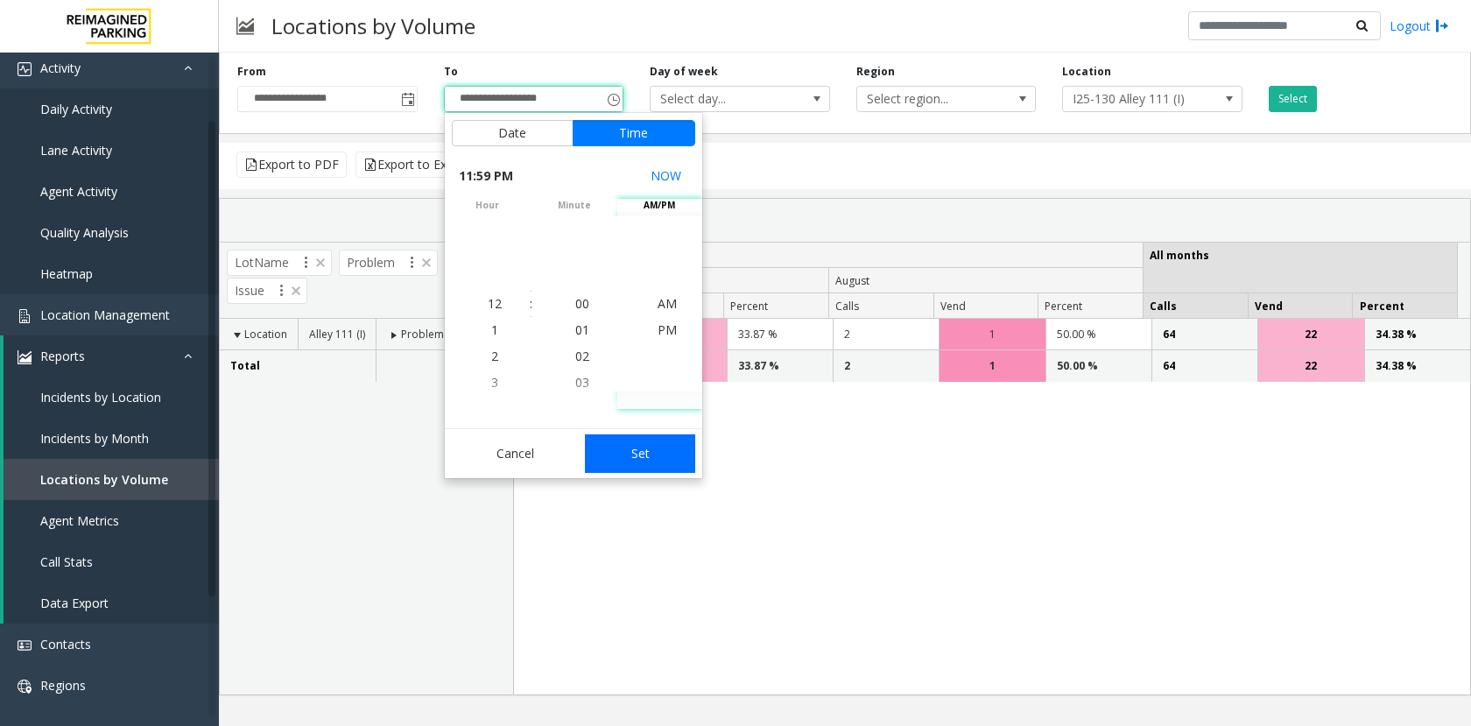
scroll to position [0, 0]
click at [680, 464] on button "Set" at bounding box center [640, 453] width 110 height 39
type input "**********"
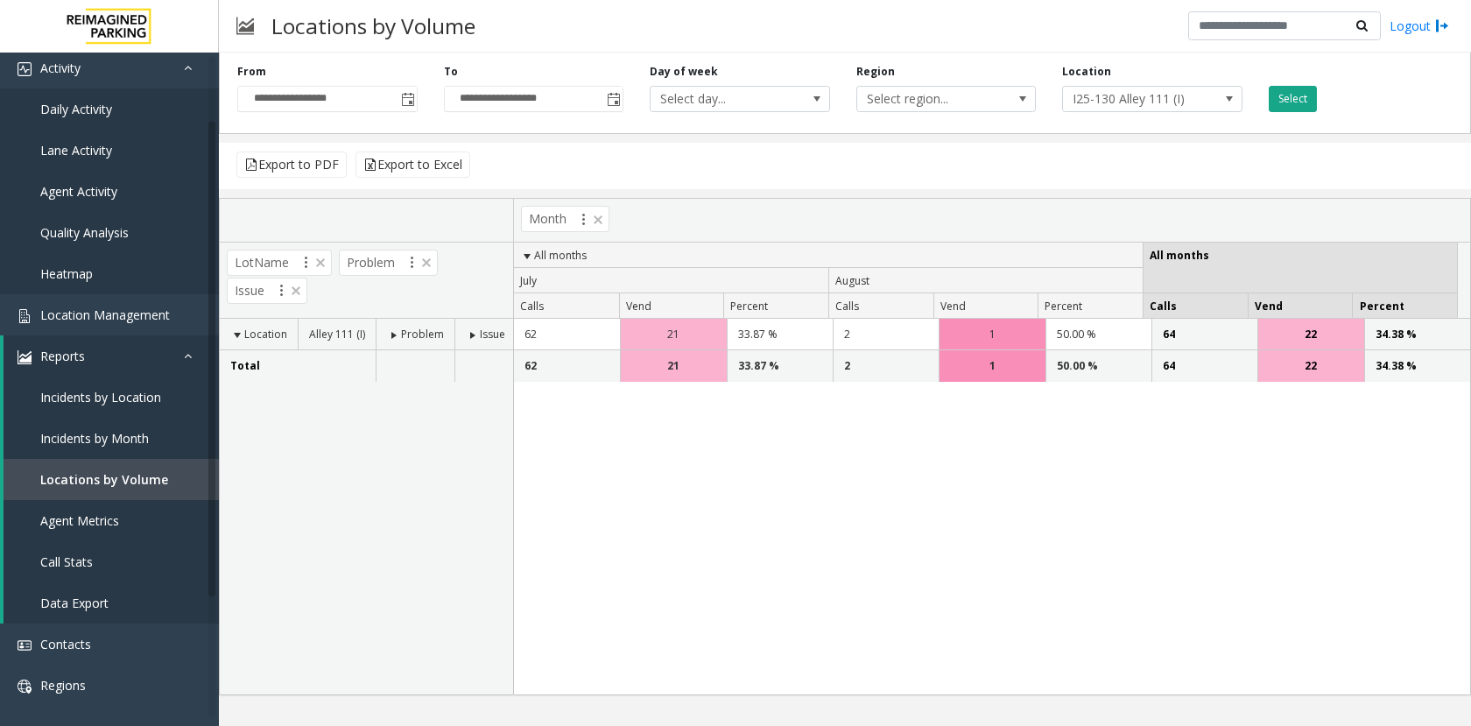
click at [1295, 90] on button "Select" at bounding box center [1292, 99] width 48 height 26
